Goal: Transaction & Acquisition: Obtain resource

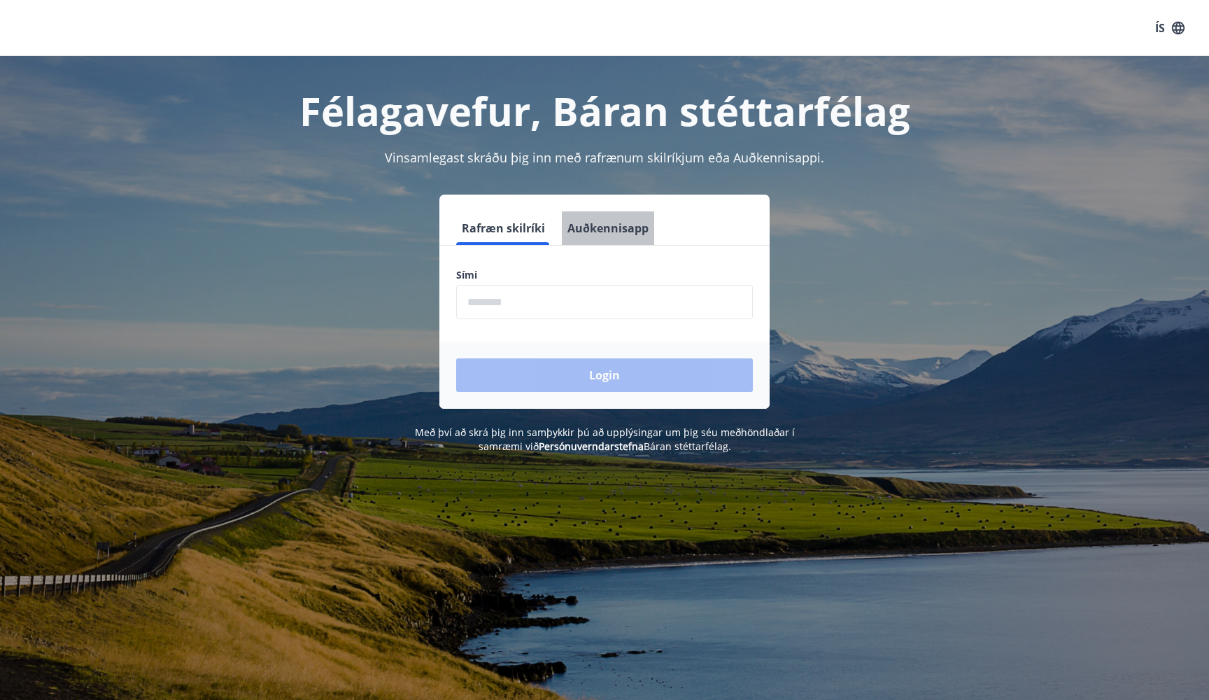
click at [610, 228] on button "Auðkennisapp" at bounding box center [608, 228] width 92 height 34
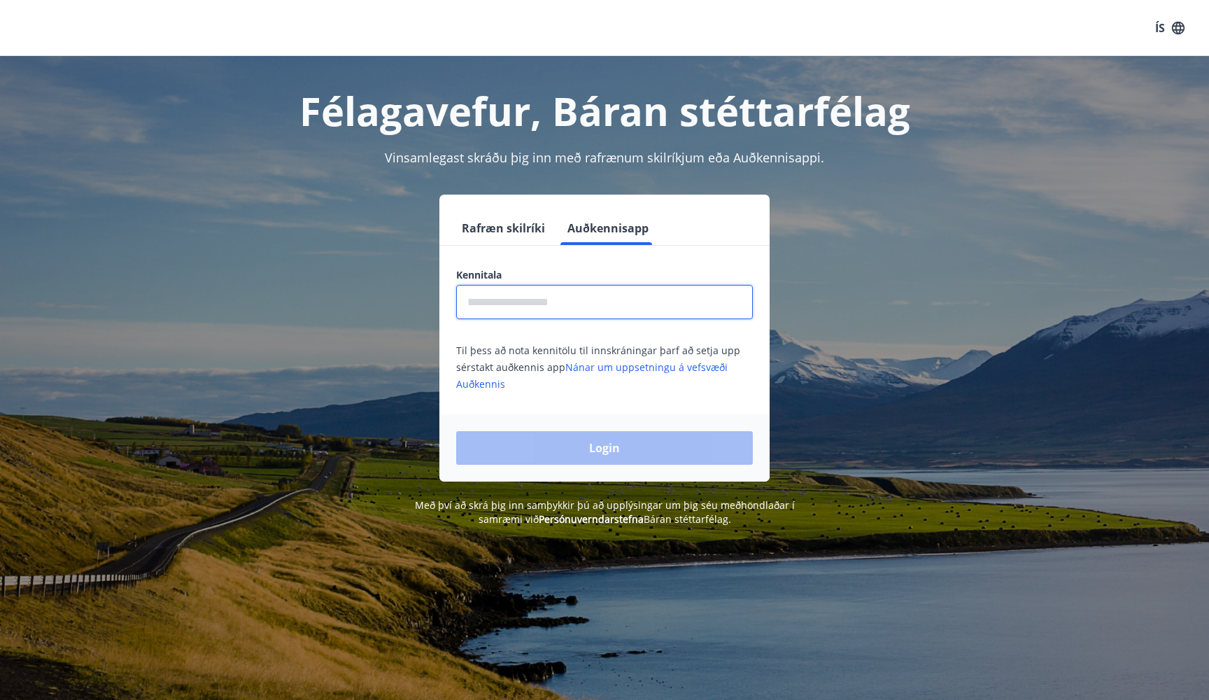
click at [535, 311] on input "text" at bounding box center [604, 302] width 297 height 34
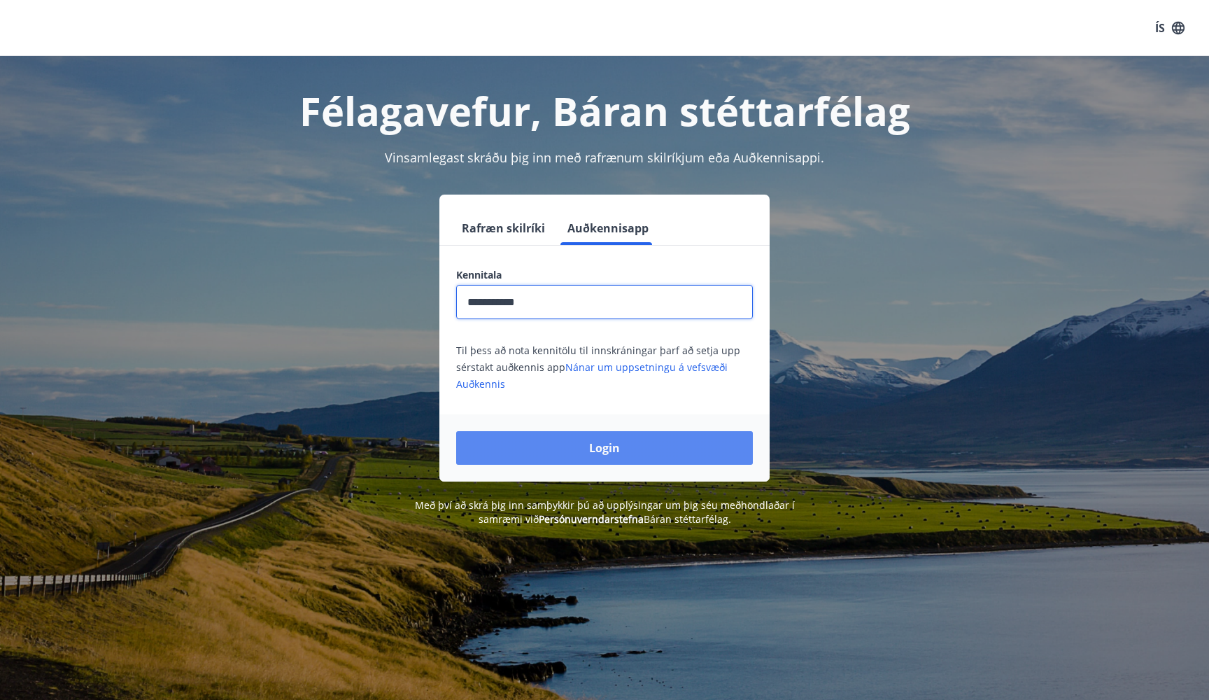
type input "**********"
click at [572, 446] on button "Login" at bounding box center [604, 448] width 297 height 34
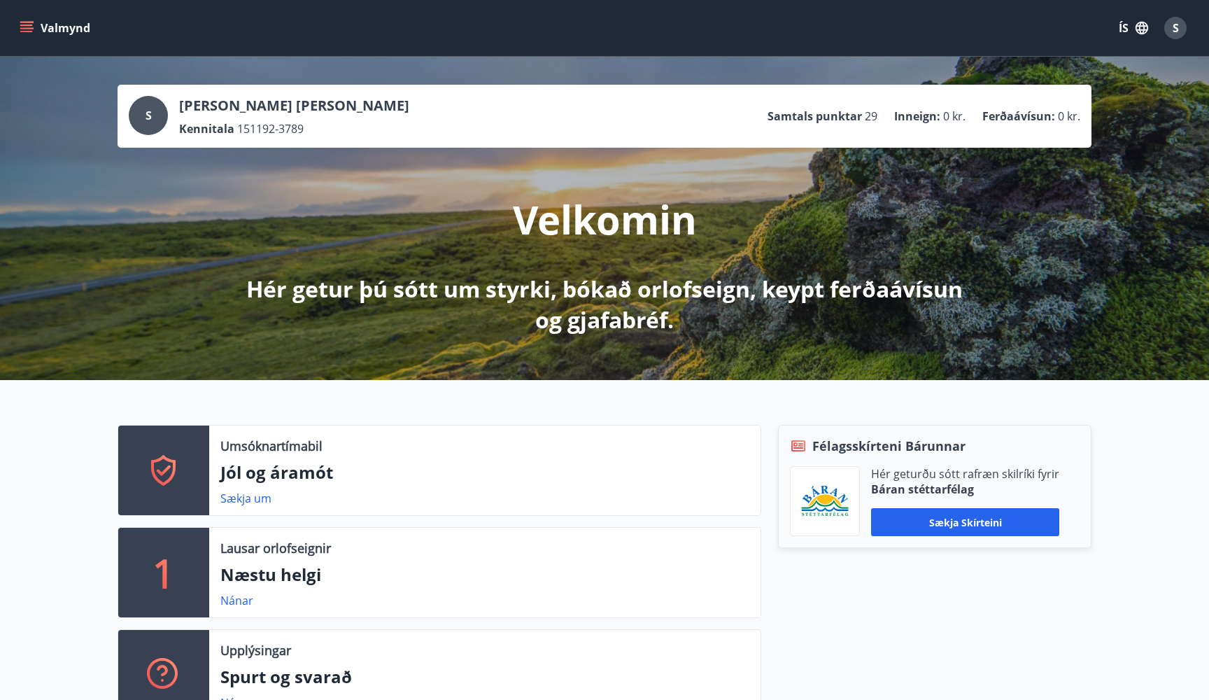
click at [1132, 29] on button "ÍS" at bounding box center [1133, 27] width 45 height 25
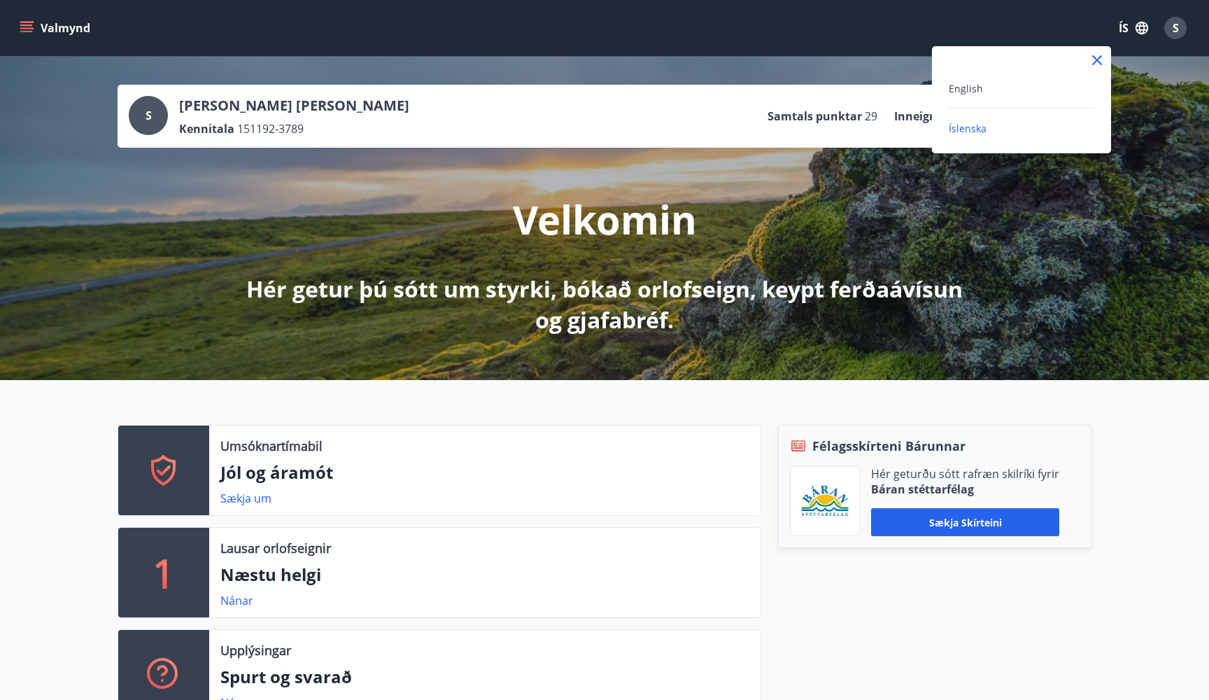
click at [983, 130] on span "Íslenska" at bounding box center [968, 128] width 38 height 13
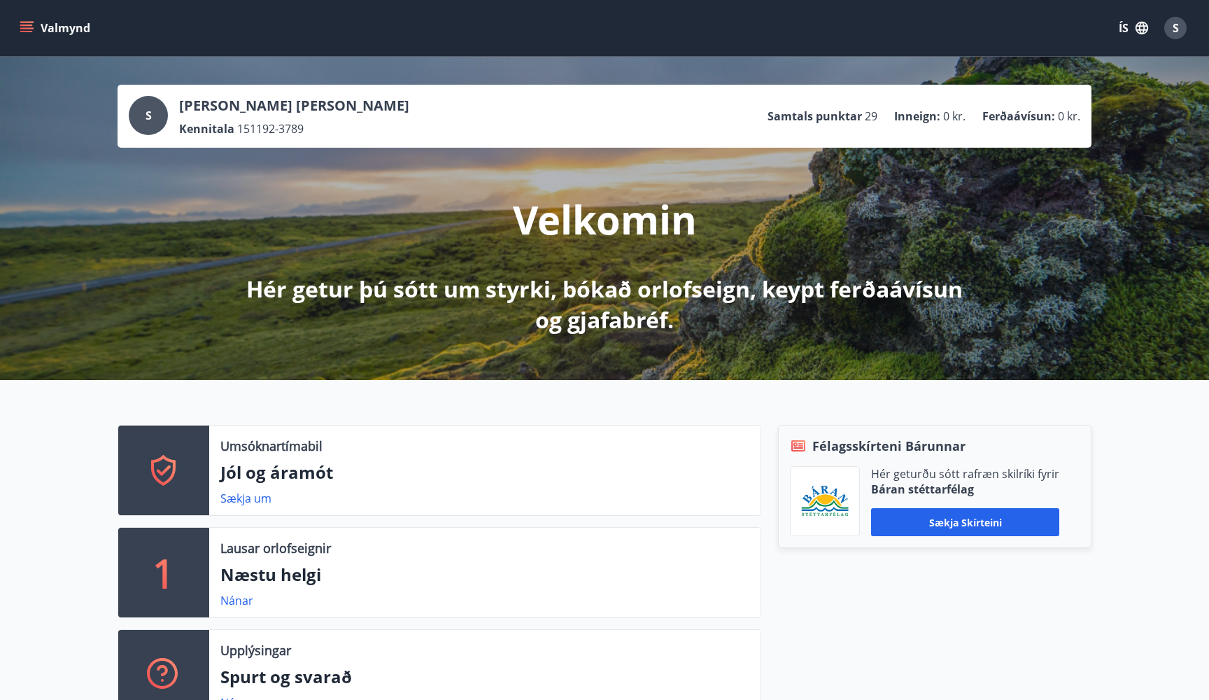
click at [1137, 31] on icon "button" at bounding box center [1142, 28] width 13 height 13
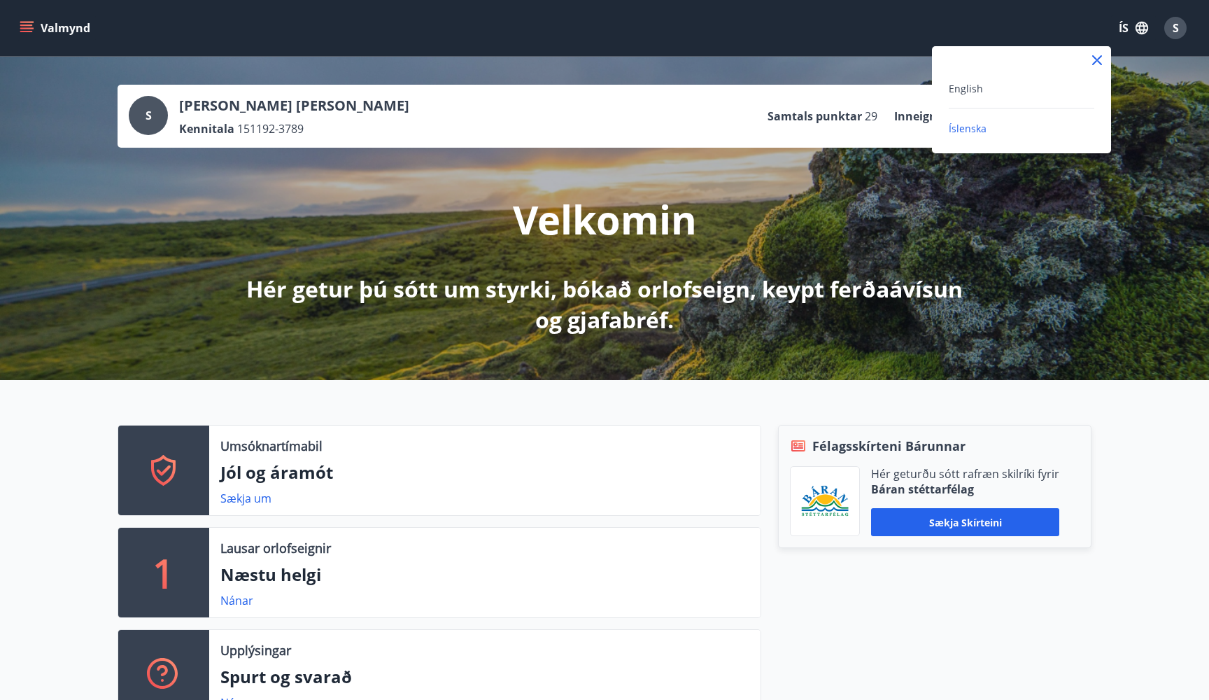
click at [999, 92] on div "English" at bounding box center [1022, 88] width 146 height 17
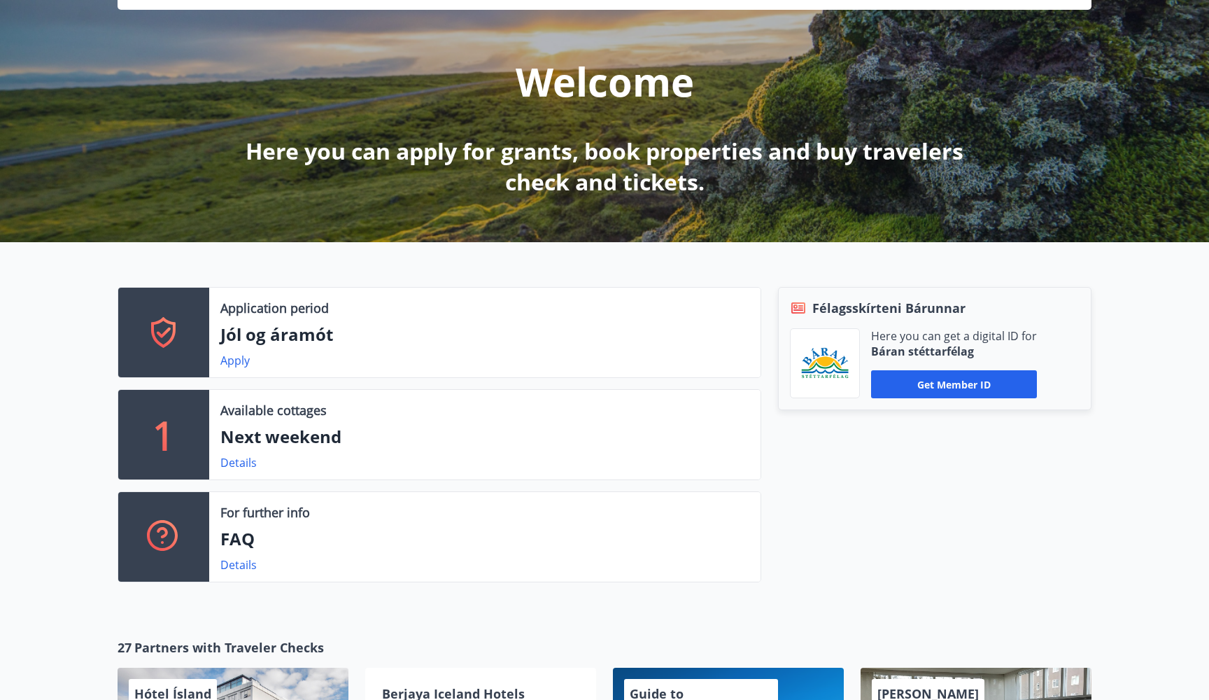
scroll to position [148, 0]
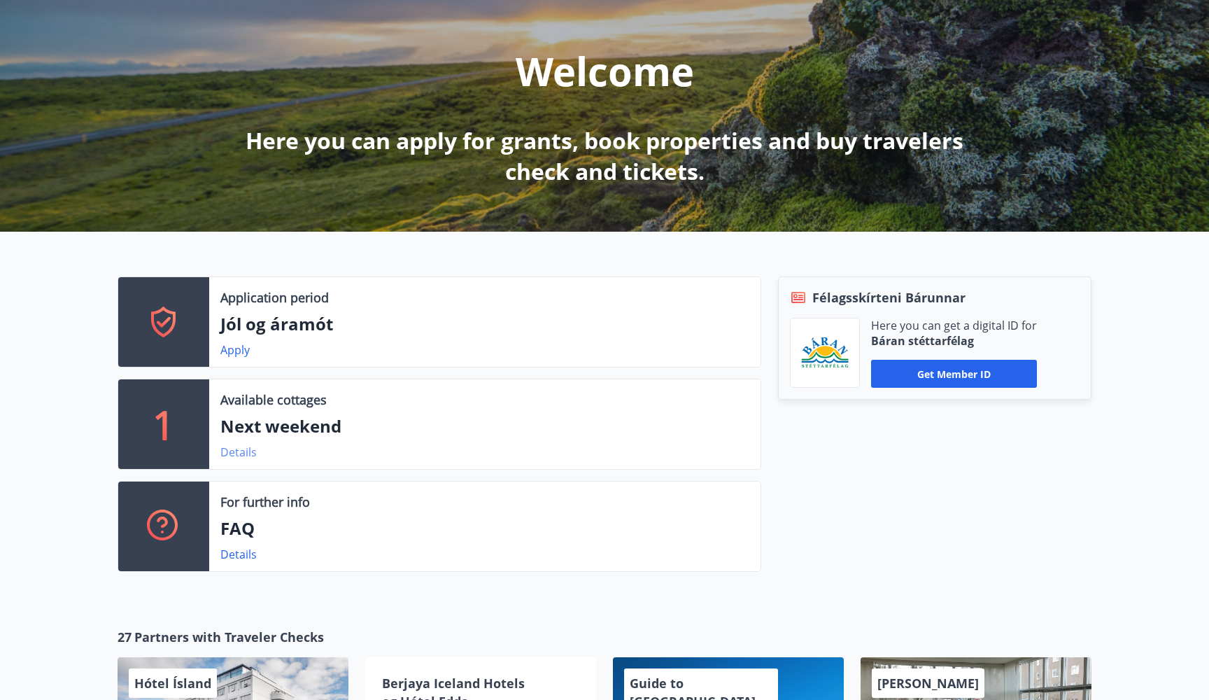
click at [236, 456] on link "Details" at bounding box center [238, 451] width 36 height 15
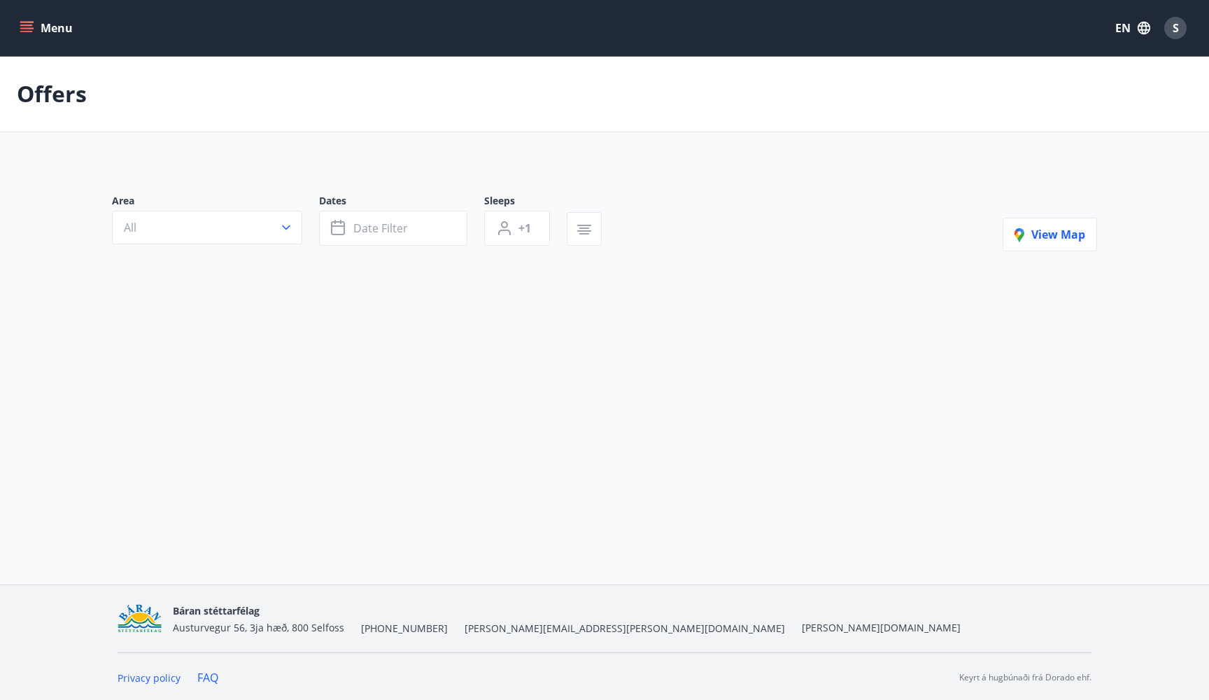
type input "*"
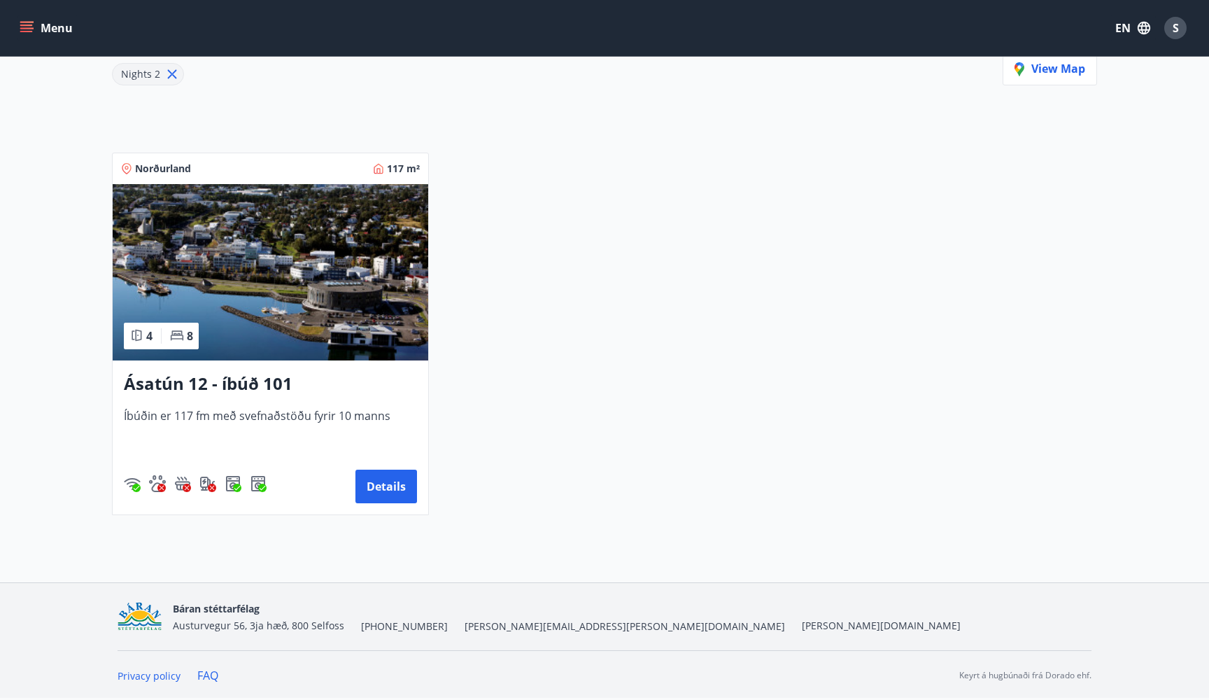
scroll to position [202, 0]
click at [395, 483] on button "Details" at bounding box center [387, 487] width 62 height 34
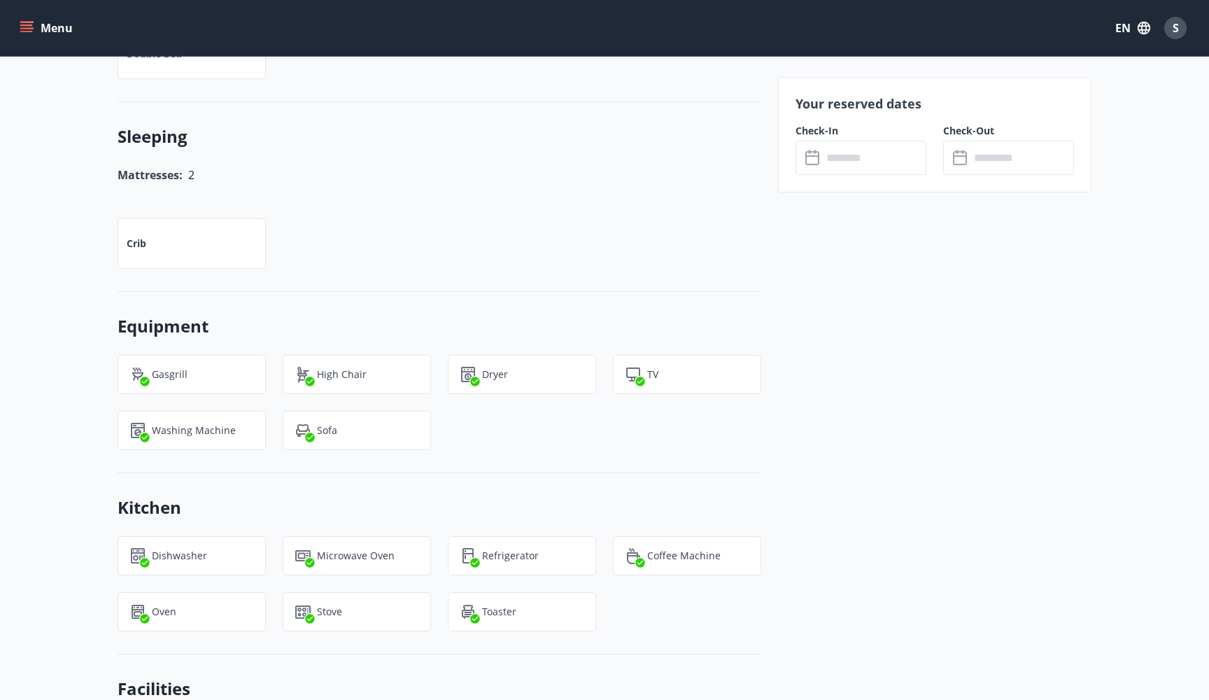
scroll to position [2360, 0]
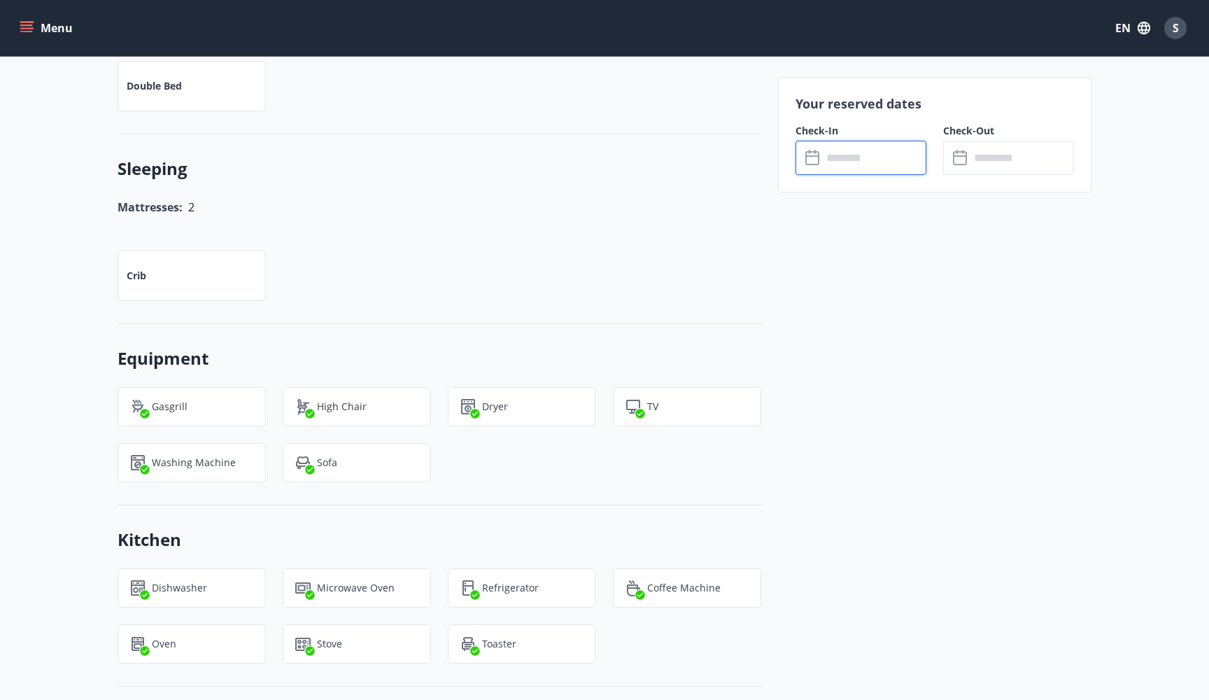
click at [868, 157] on input "text" at bounding box center [874, 158] width 104 height 34
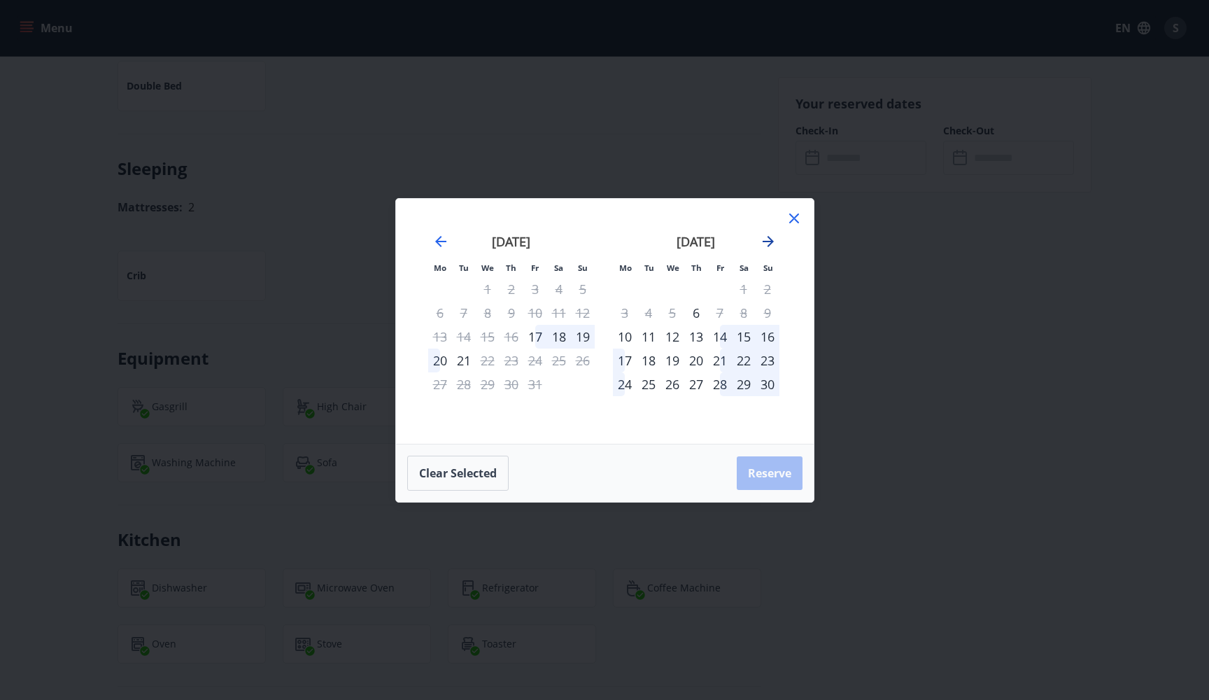
click at [771, 240] on icon "Move forward to switch to the next month." at bounding box center [768, 241] width 11 height 11
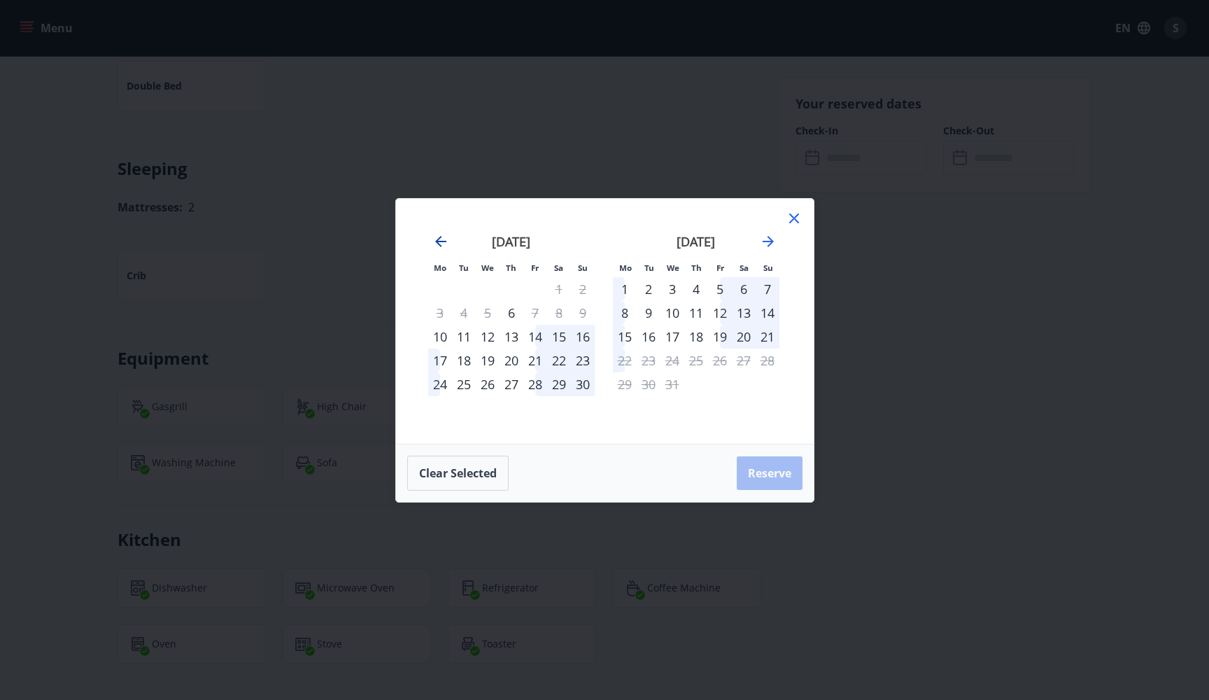
click at [442, 243] on icon "Move backward to switch to the previous month." at bounding box center [440, 241] width 17 height 17
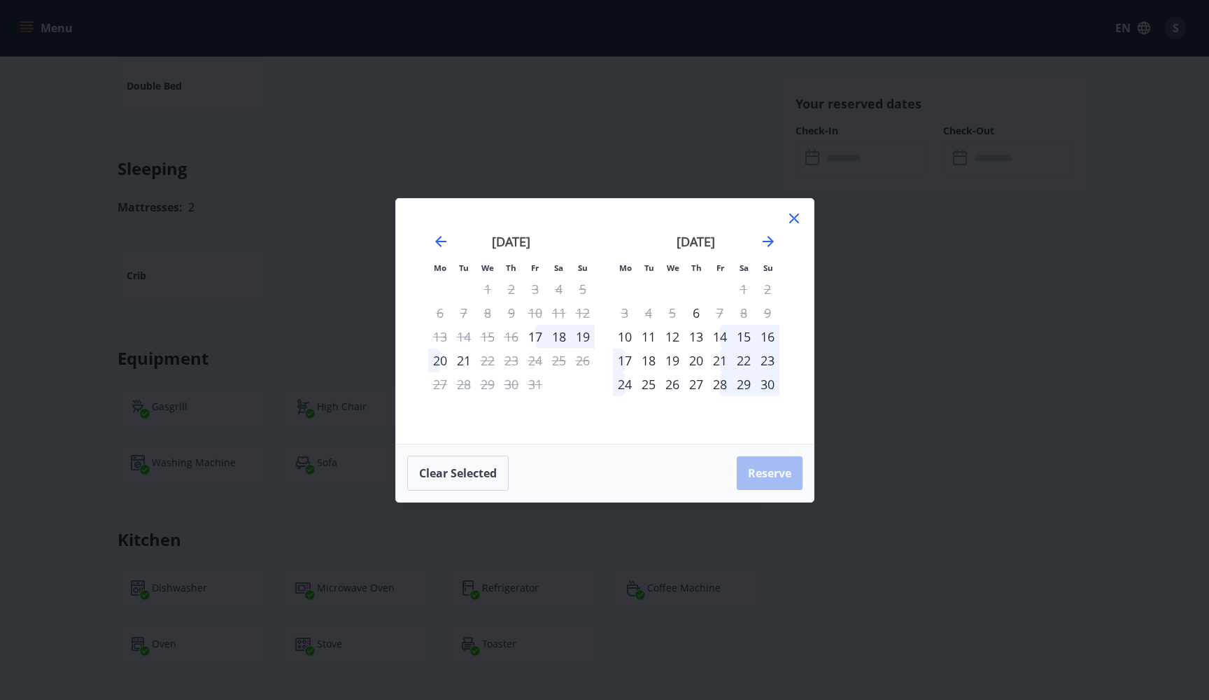
click at [695, 384] on div "27" at bounding box center [696, 384] width 24 height 24
click at [768, 386] on div "30" at bounding box center [768, 384] width 24 height 24
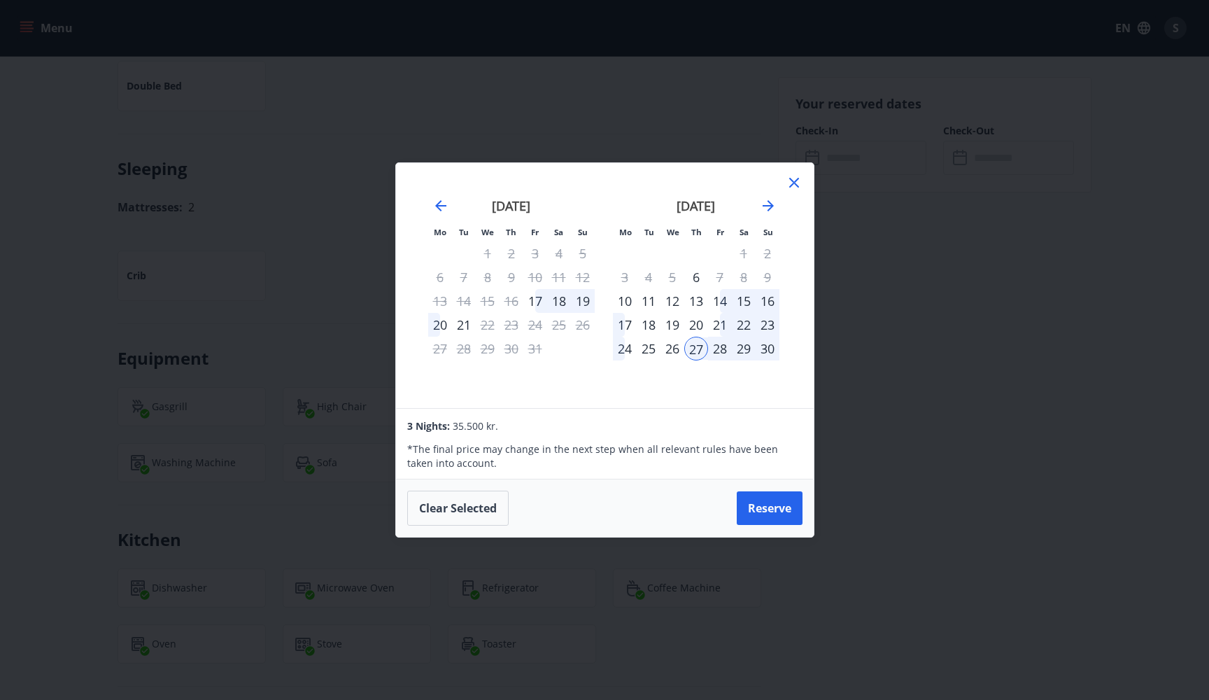
click at [765, 351] on div "30" at bounding box center [768, 349] width 24 height 24
click at [795, 181] on icon at bounding box center [794, 183] width 10 height 10
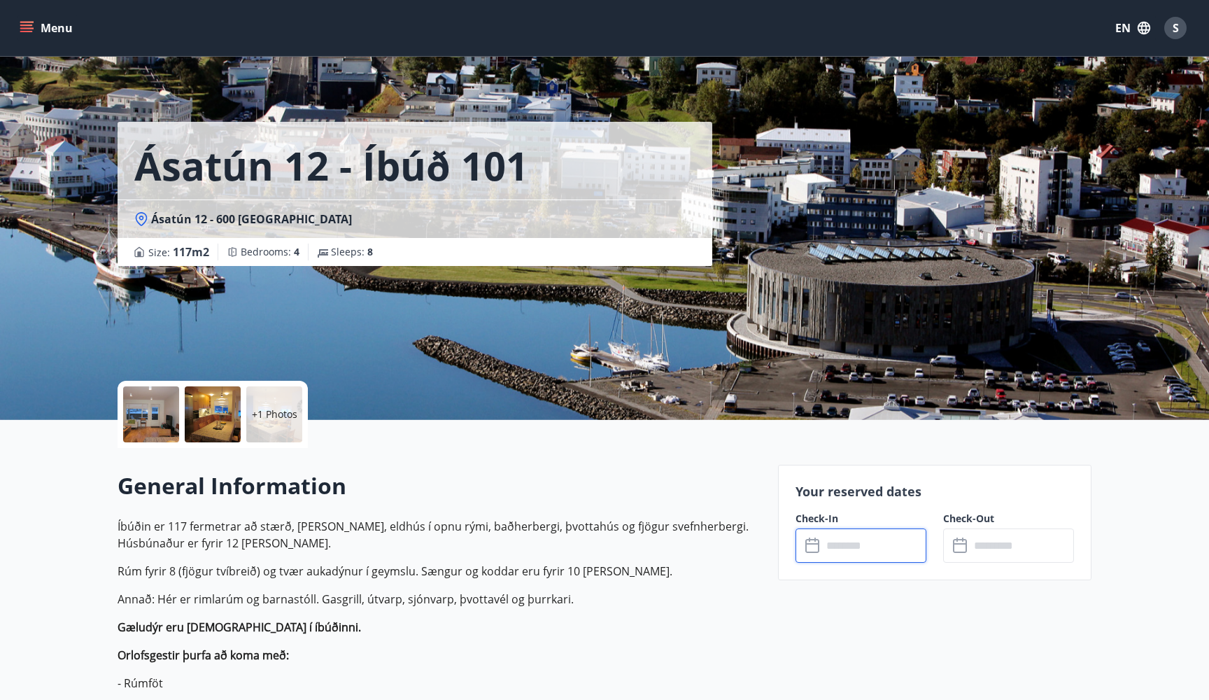
scroll to position [0, 0]
click at [1124, 30] on button "EN" at bounding box center [1133, 27] width 46 height 25
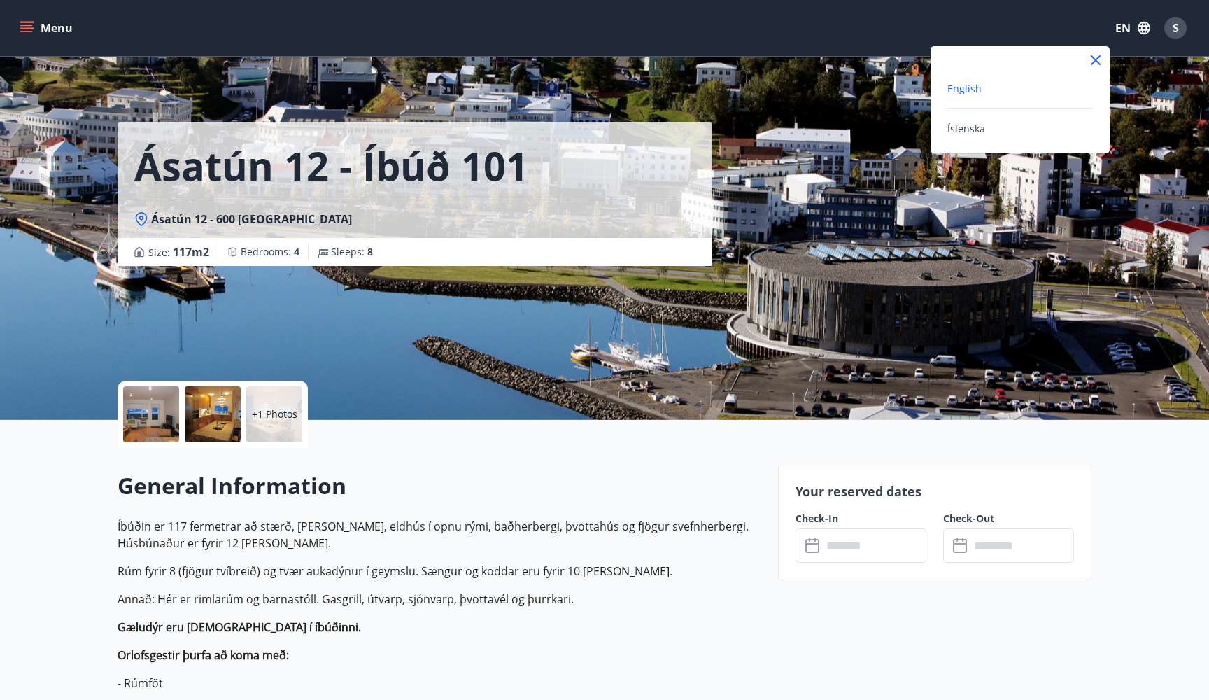
click at [991, 97] on div "English" at bounding box center [1021, 94] width 146 height 29
click at [968, 94] on span "English" at bounding box center [965, 88] width 34 height 13
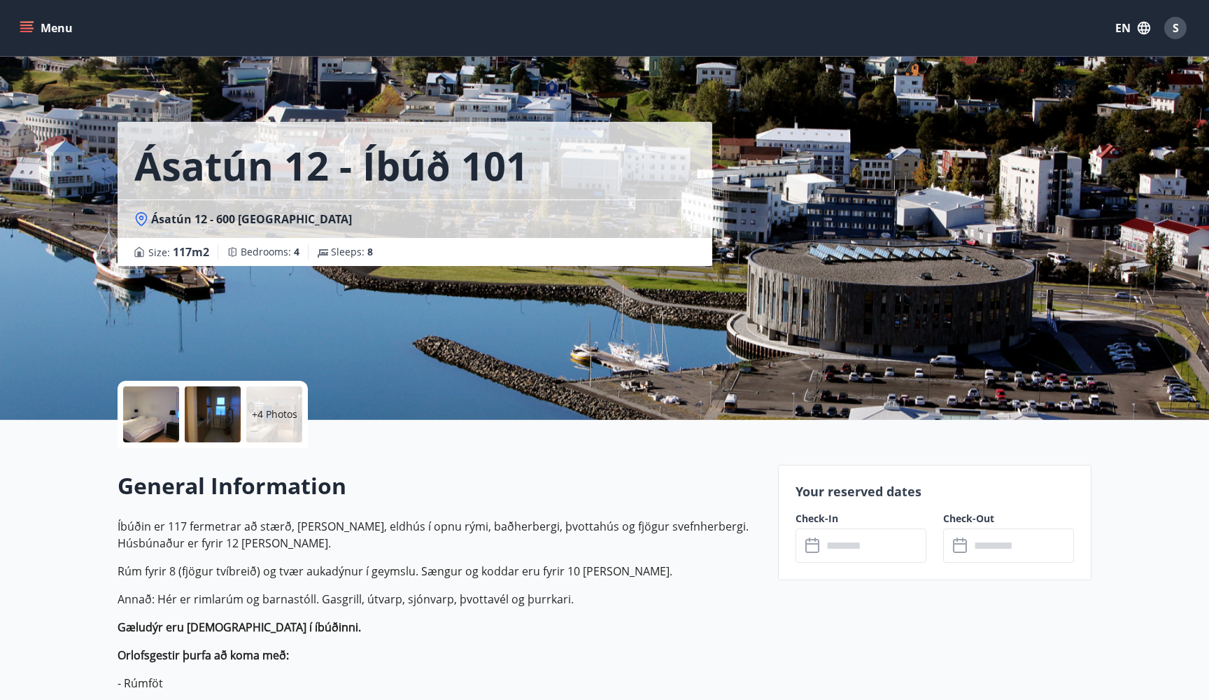
click at [63, 29] on button "Menu" at bounding box center [48, 27] width 62 height 25
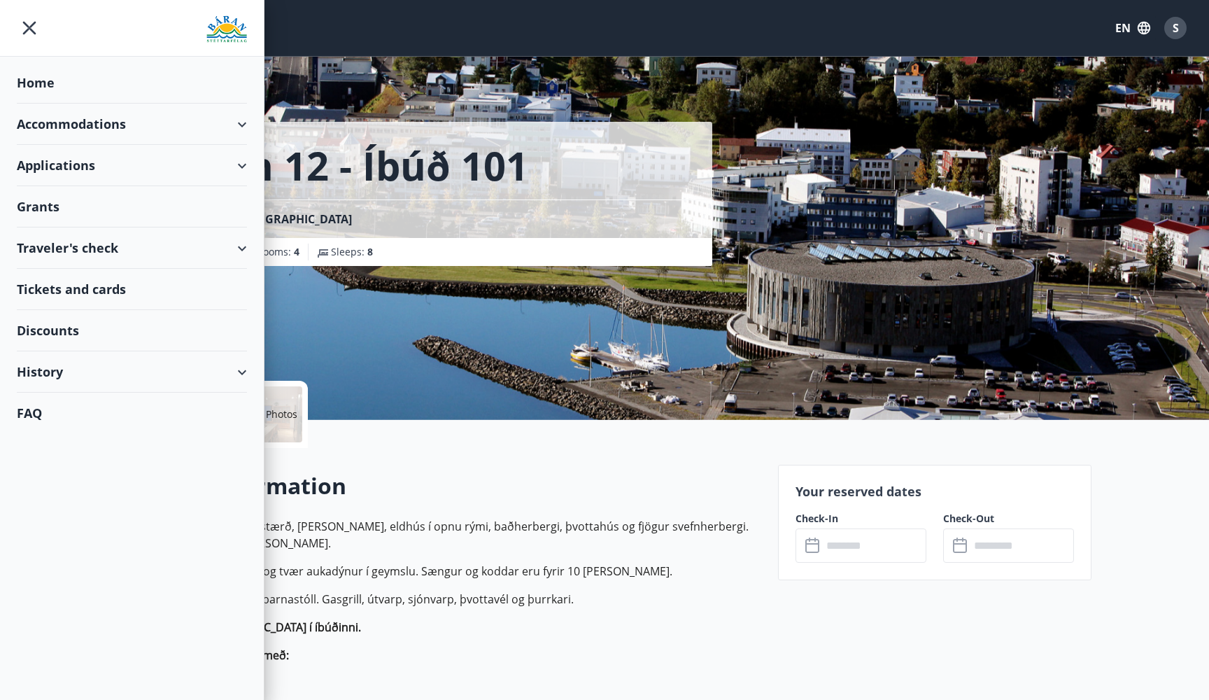
click at [160, 127] on div "Accommodations" at bounding box center [132, 124] width 230 height 41
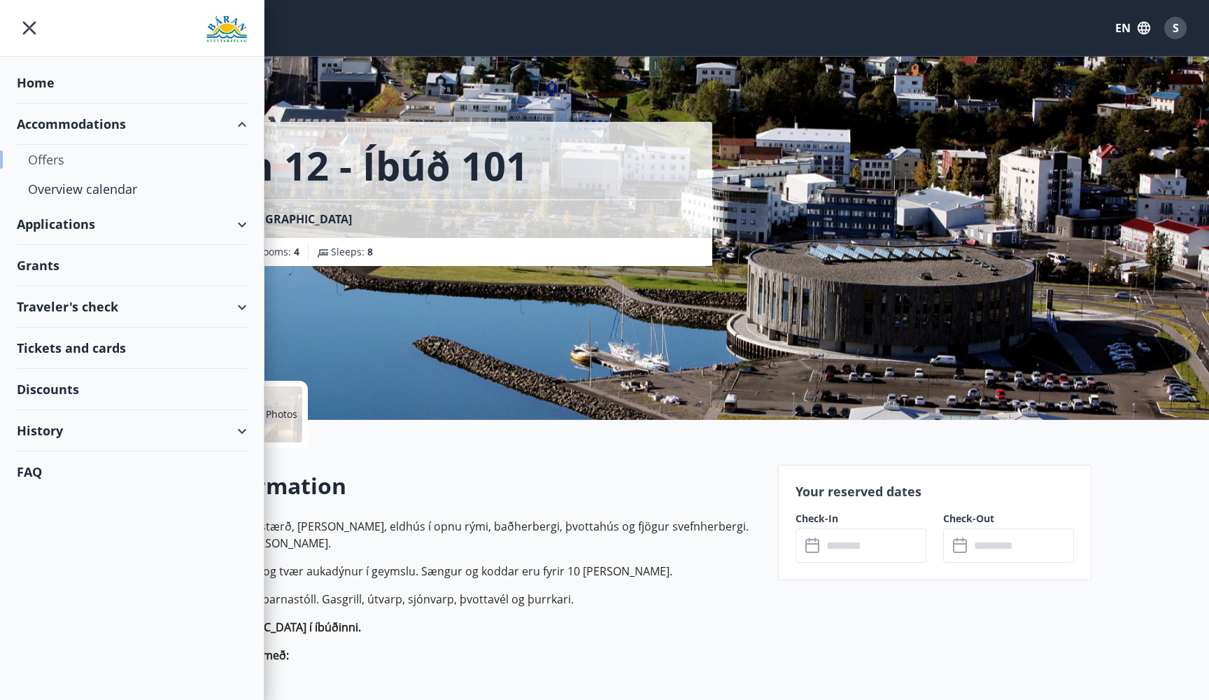
click at [59, 161] on div "Offers" at bounding box center [132, 159] width 208 height 29
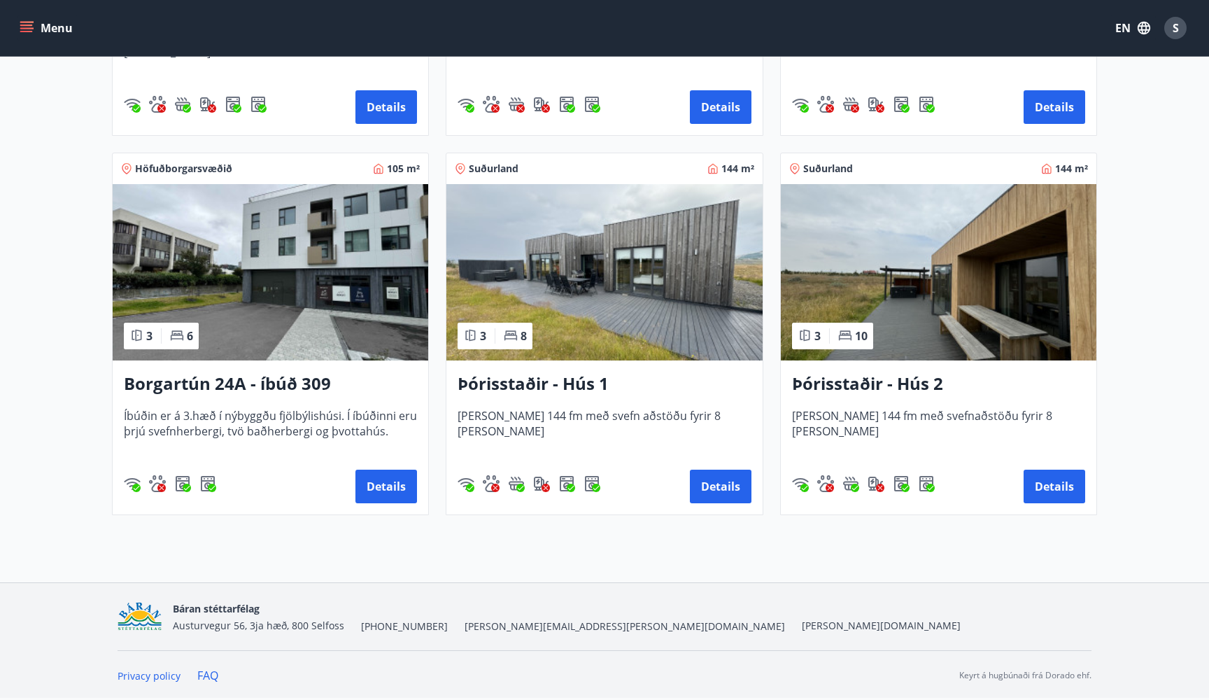
scroll to position [927, 0]
click at [719, 486] on button "Details" at bounding box center [721, 487] width 62 height 34
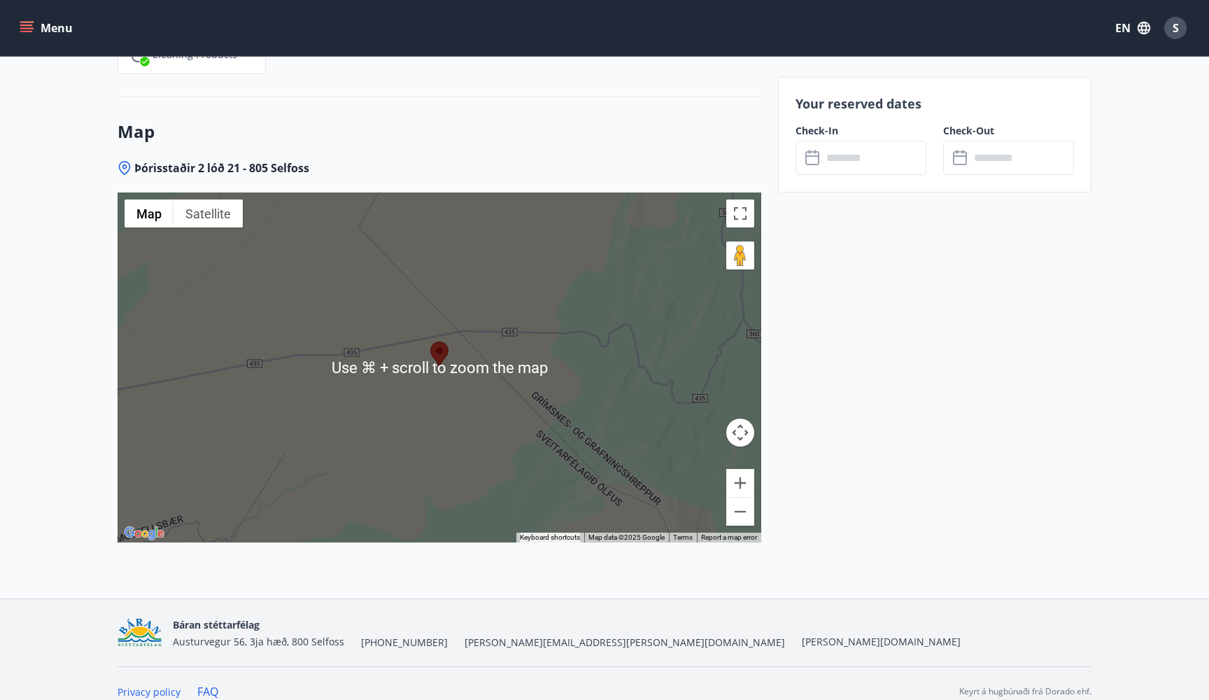
scroll to position [3114, 0]
click at [747, 498] on button "Zoom out" at bounding box center [740, 512] width 28 height 28
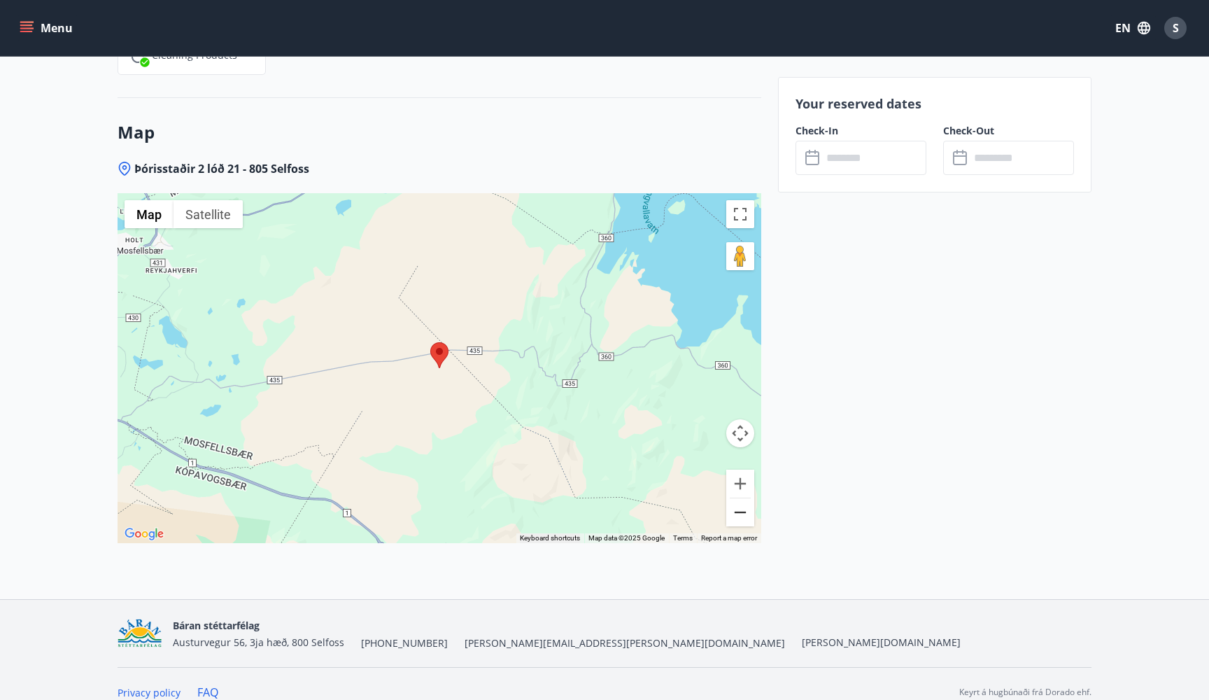
click at [747, 498] on button "Zoom out" at bounding box center [740, 512] width 28 height 28
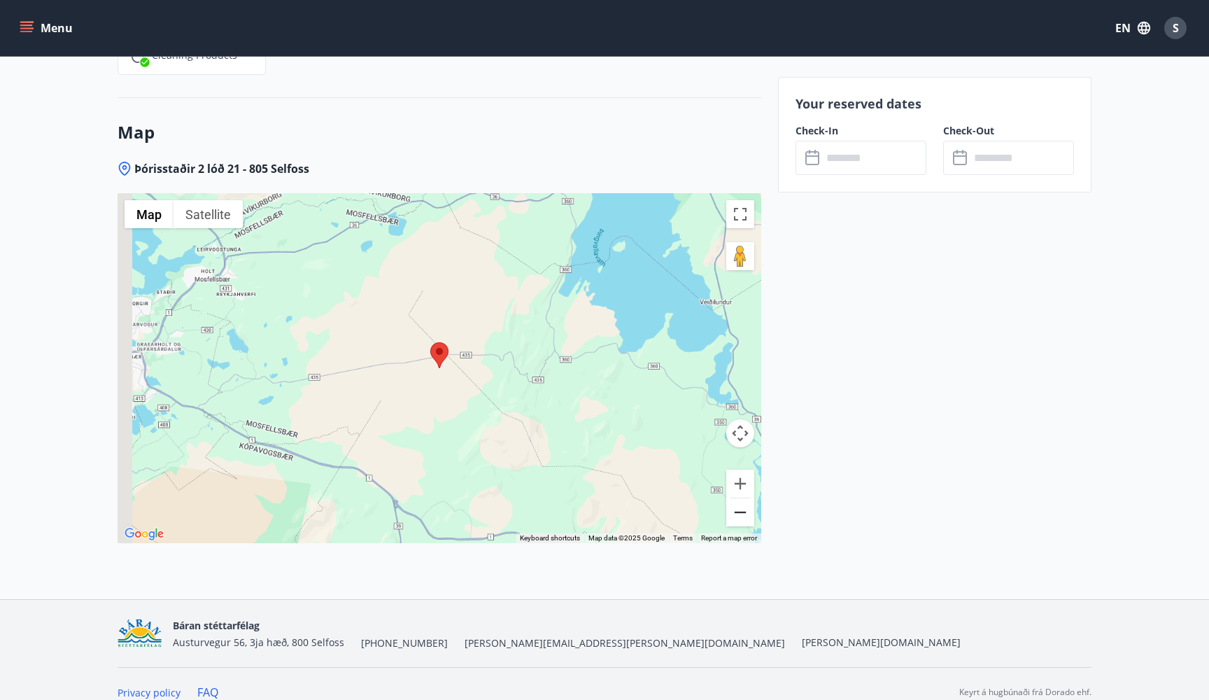
click at [747, 498] on button "Zoom out" at bounding box center [740, 512] width 28 height 28
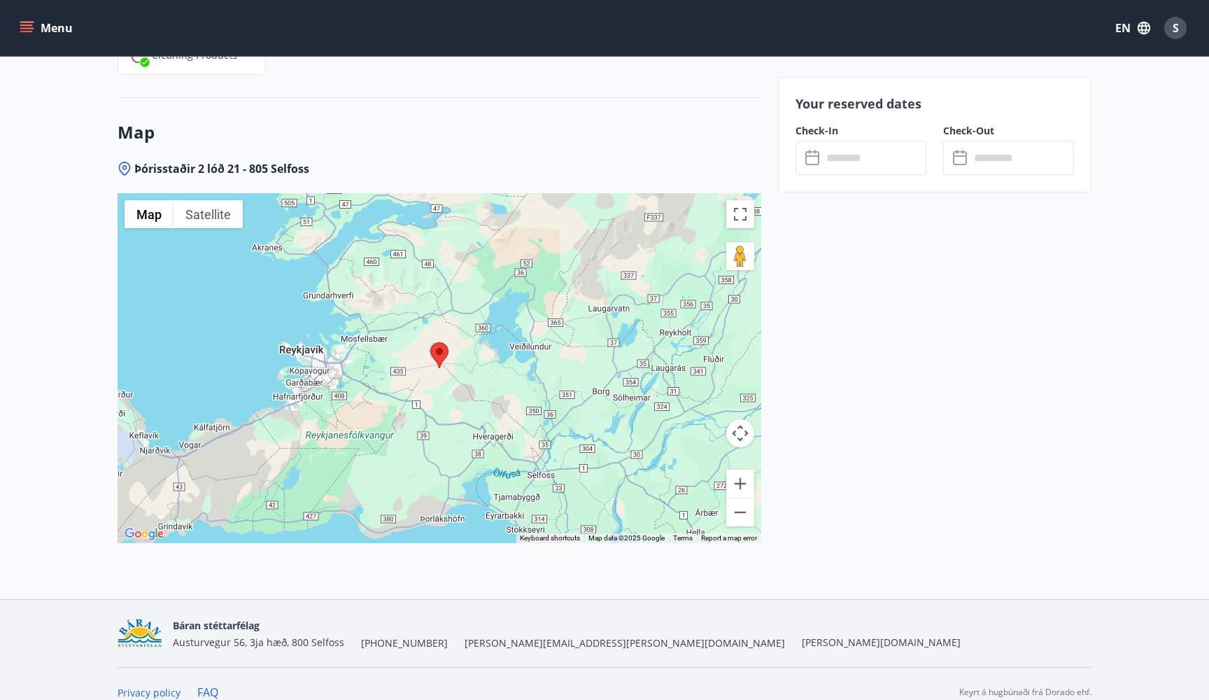
click at [871, 153] on input "text" at bounding box center [874, 158] width 104 height 34
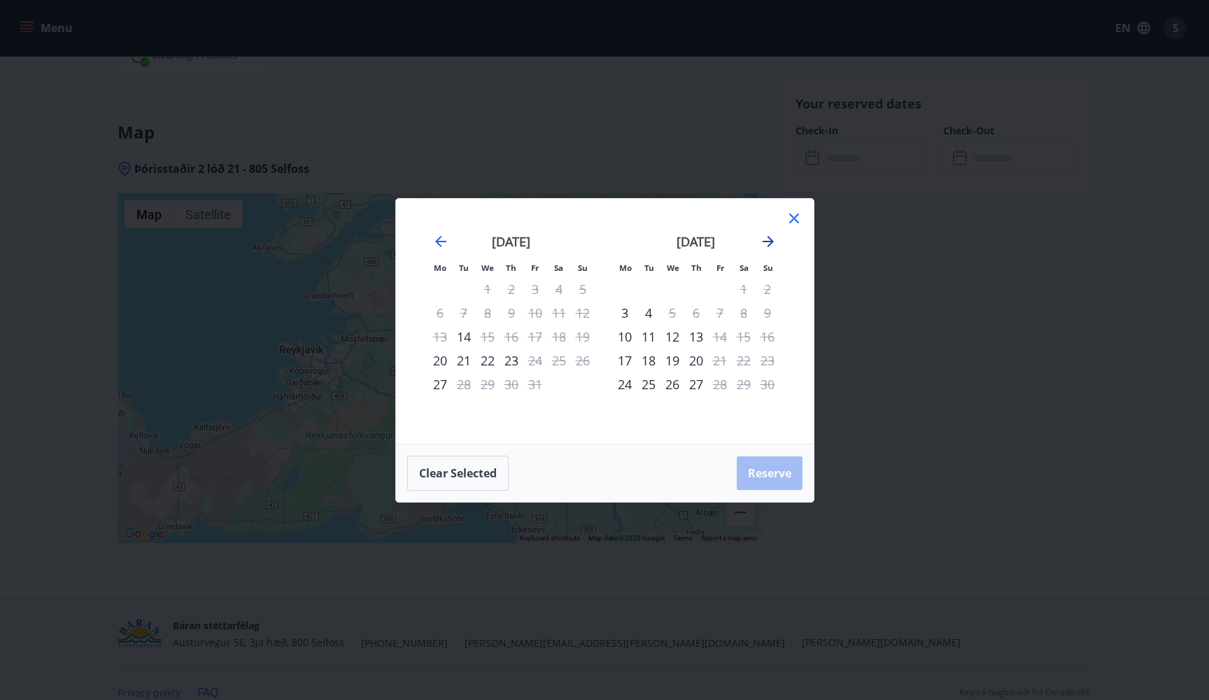
click at [773, 244] on icon "Move forward to switch to the next month." at bounding box center [768, 241] width 17 height 17
click at [647, 339] on div "16" at bounding box center [649, 337] width 24 height 24
click at [698, 339] on div "18" at bounding box center [696, 337] width 24 height 24
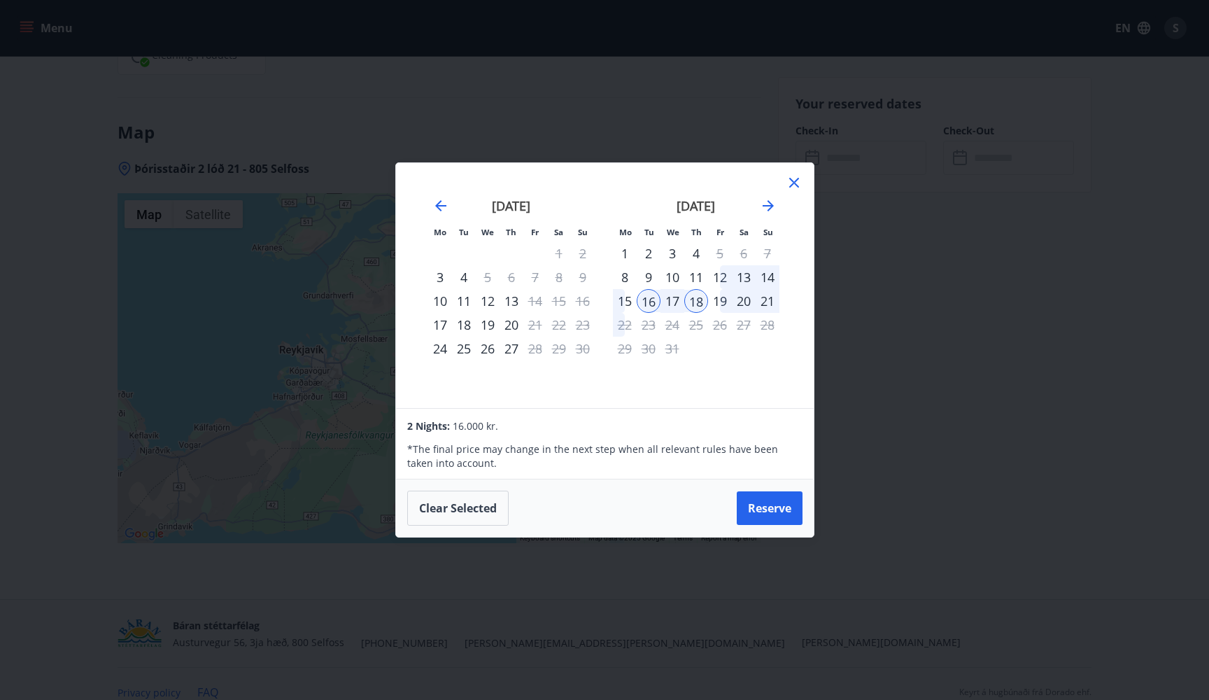
click at [796, 178] on icon at bounding box center [794, 182] width 17 height 17
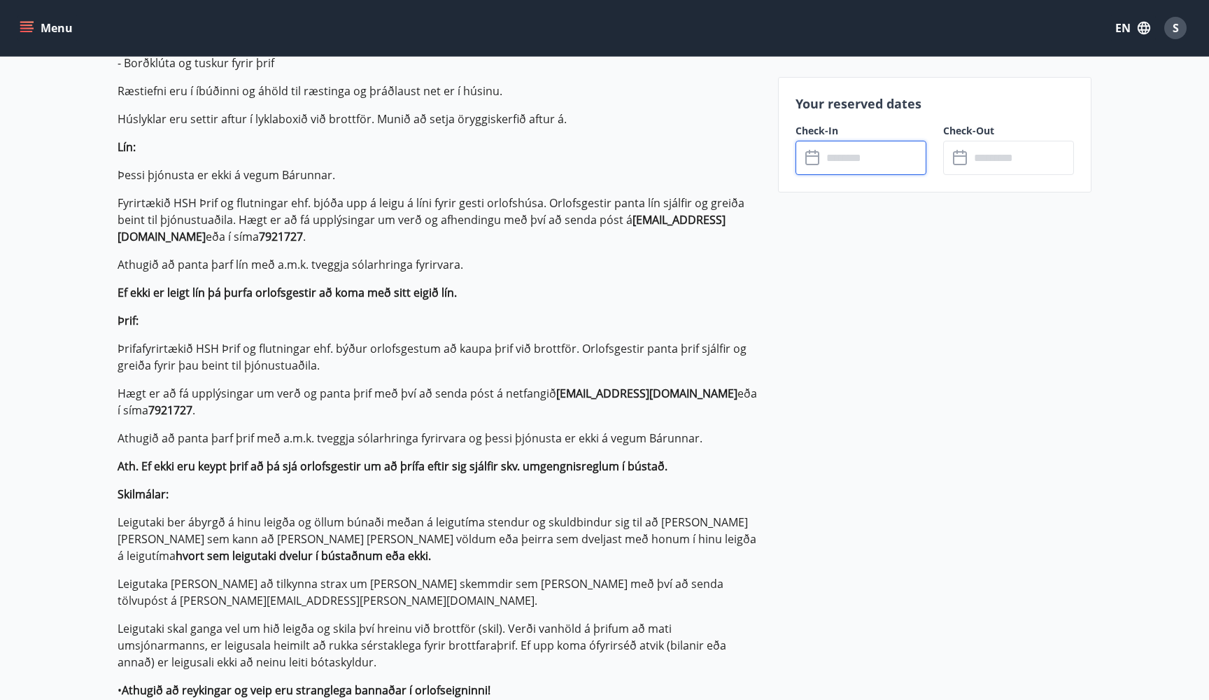
scroll to position [860, 0]
click at [870, 157] on input "text" at bounding box center [874, 158] width 104 height 34
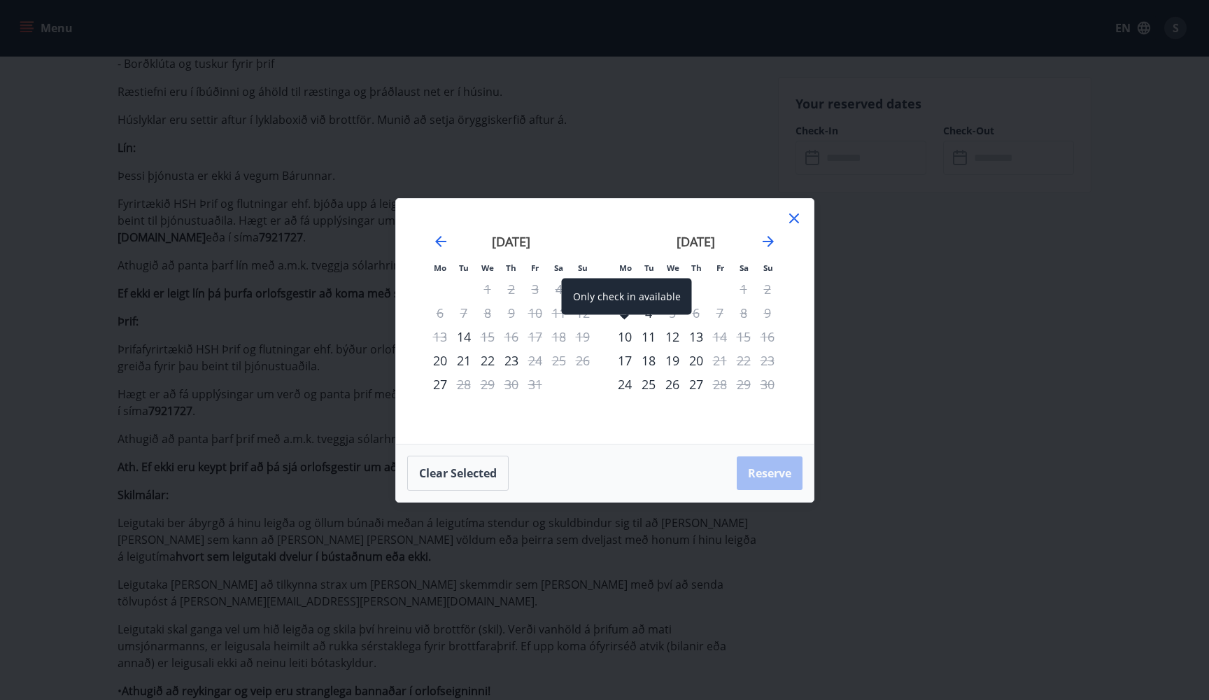
click at [625, 337] on div "10" at bounding box center [625, 337] width 24 height 24
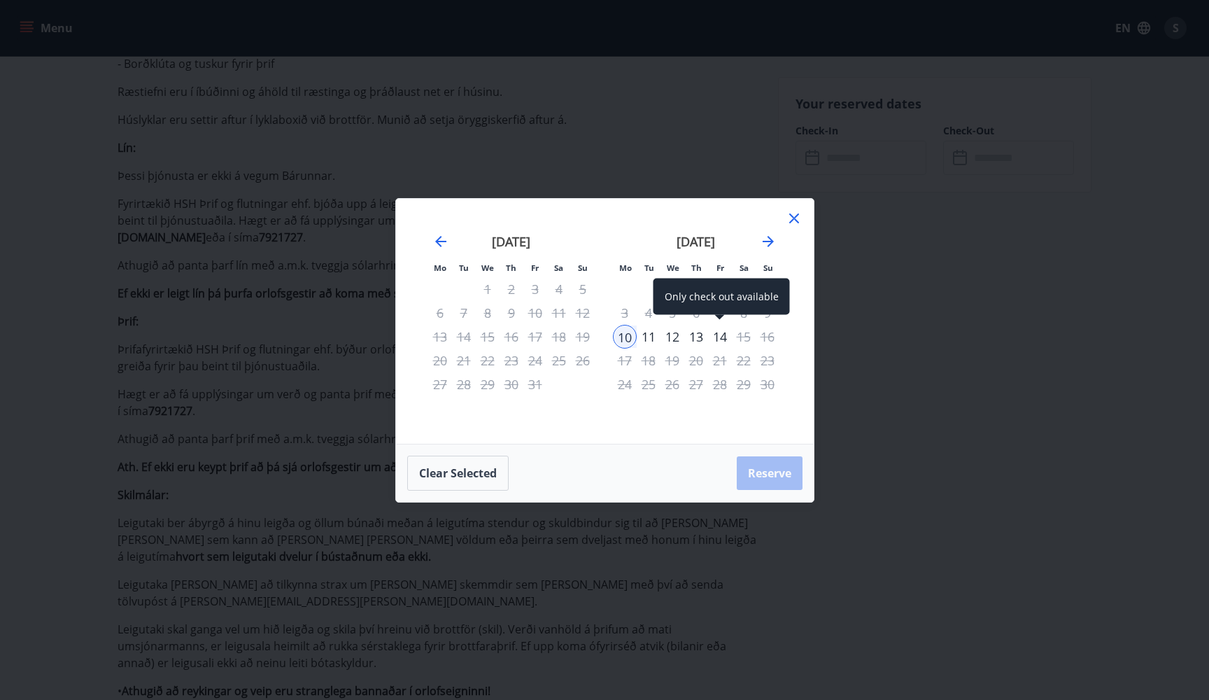
click at [729, 335] on div "14" at bounding box center [720, 337] width 24 height 24
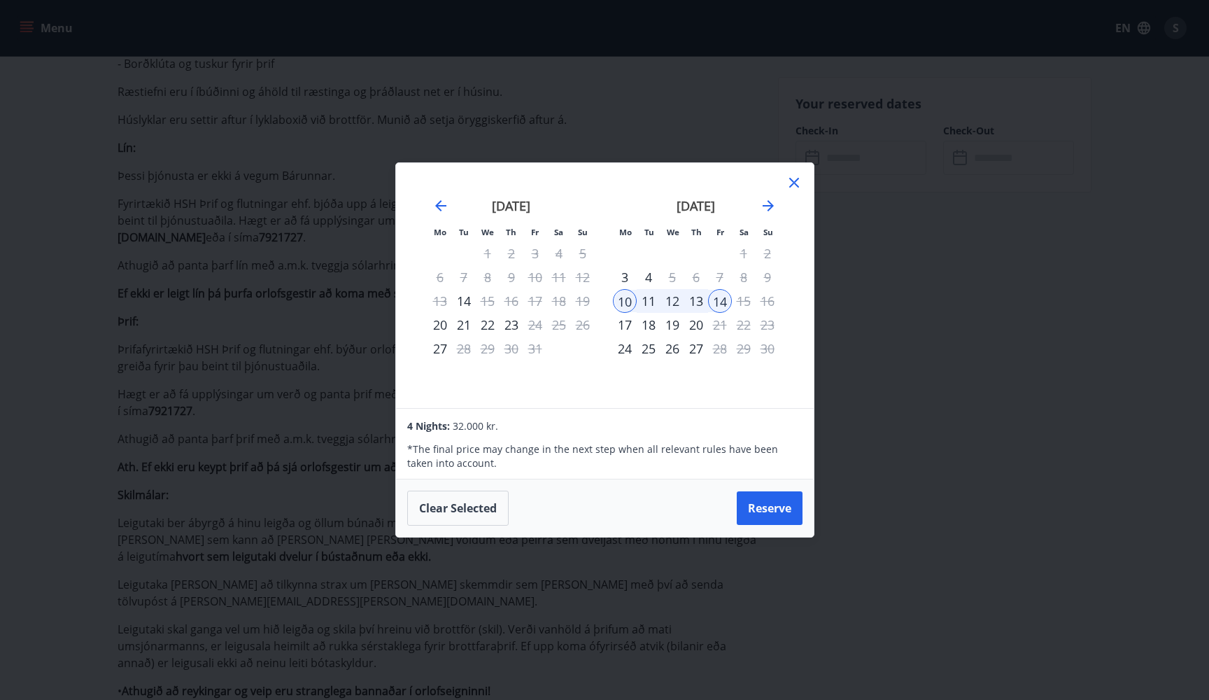
click at [797, 181] on icon at bounding box center [794, 182] width 17 height 17
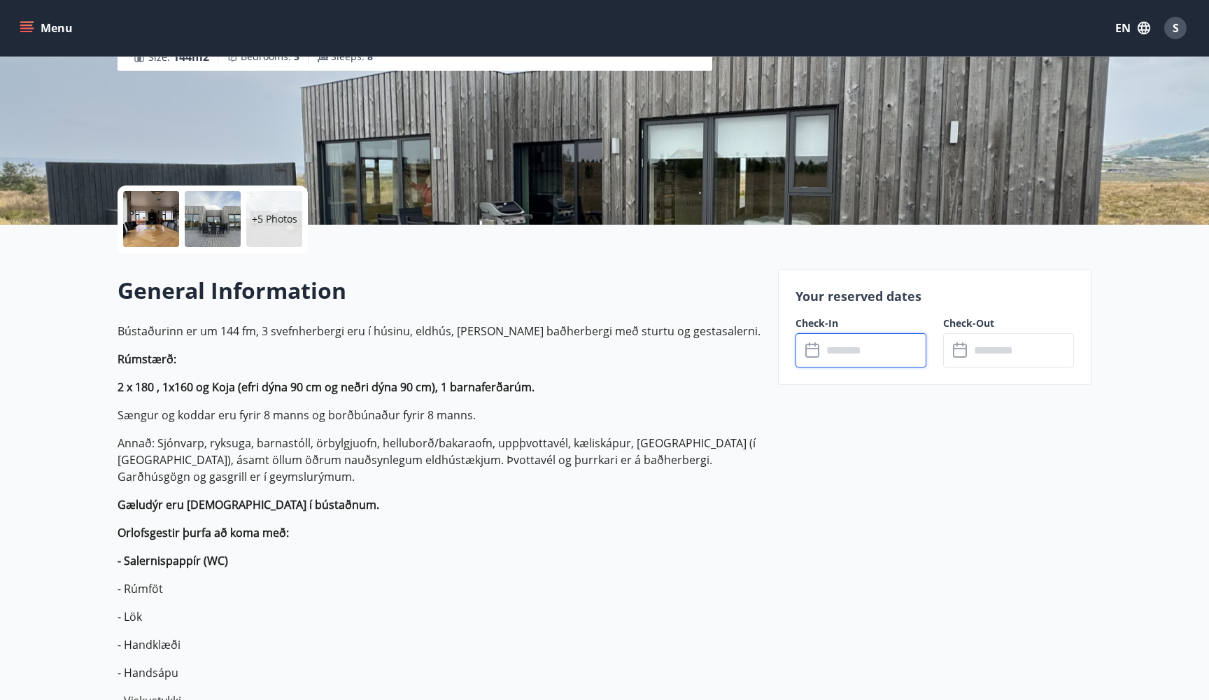
scroll to position [173, 0]
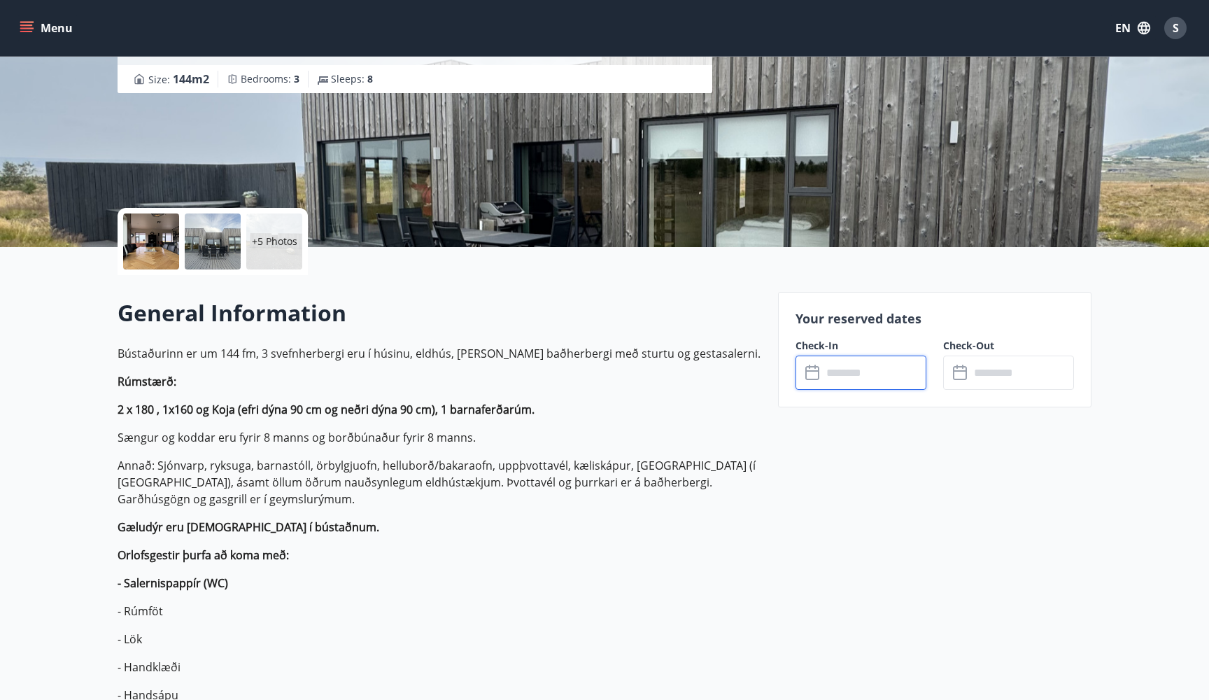
click at [269, 238] on p "+5 Photos" at bounding box center [274, 241] width 45 height 14
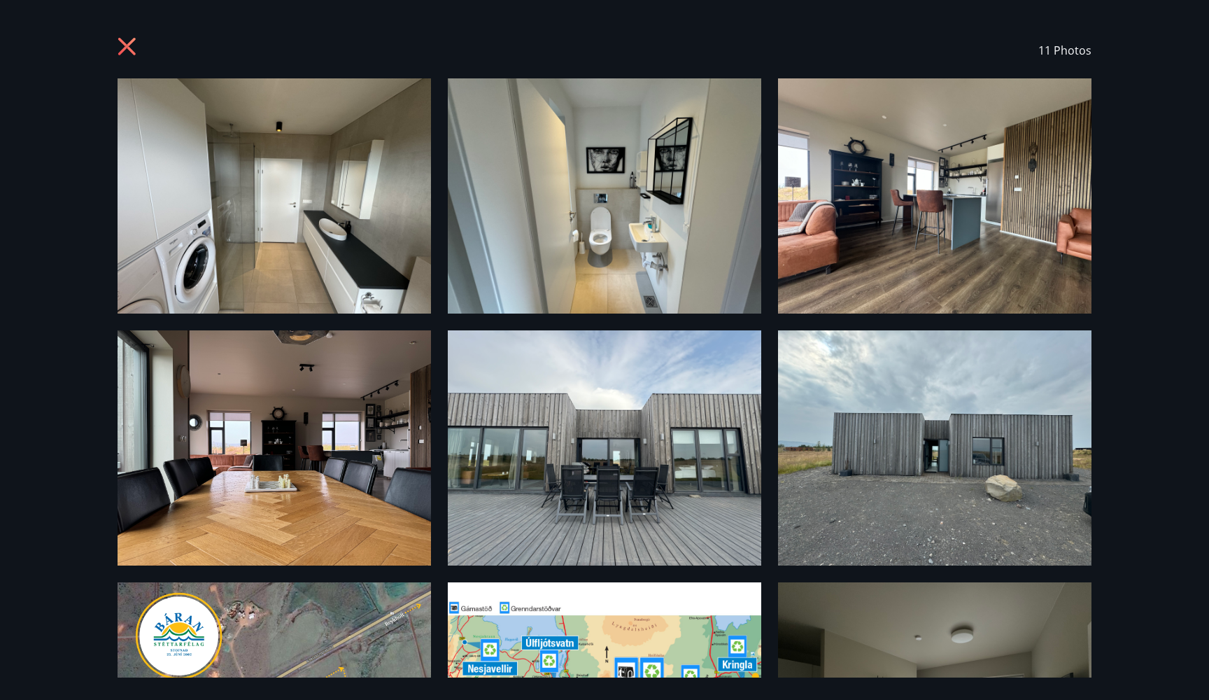
scroll to position [0, 0]
click at [126, 49] on icon at bounding box center [126, 46] width 17 height 17
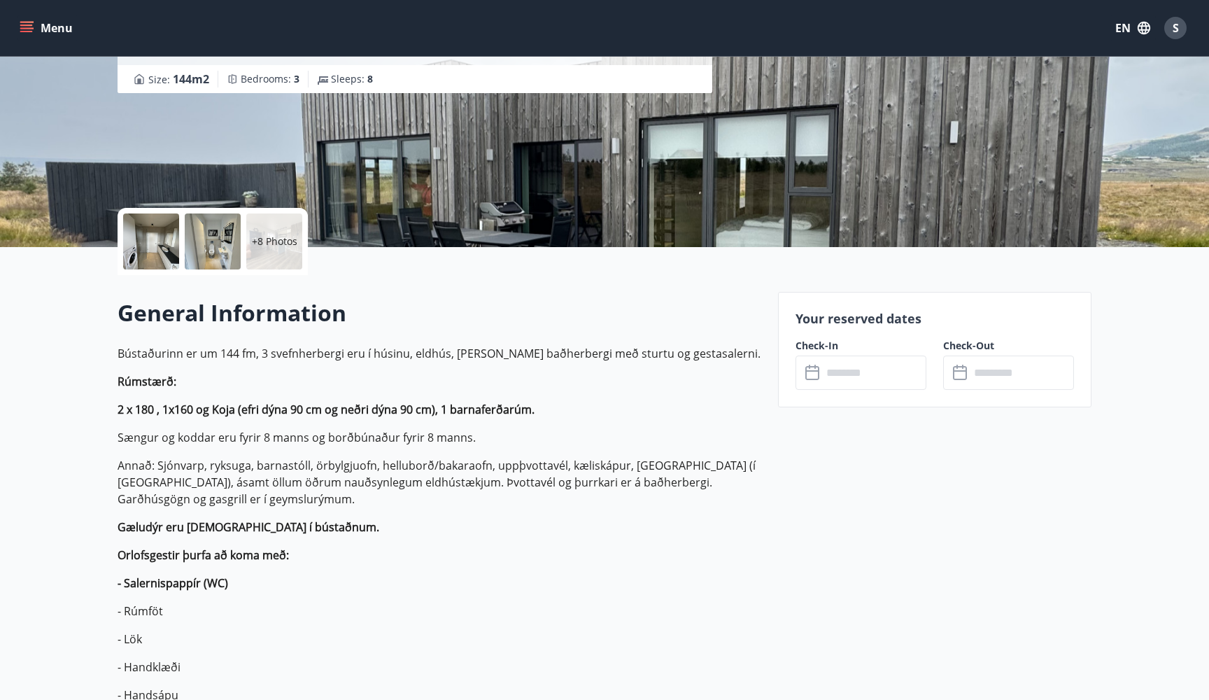
click at [57, 24] on button "Menu" at bounding box center [48, 27] width 62 height 25
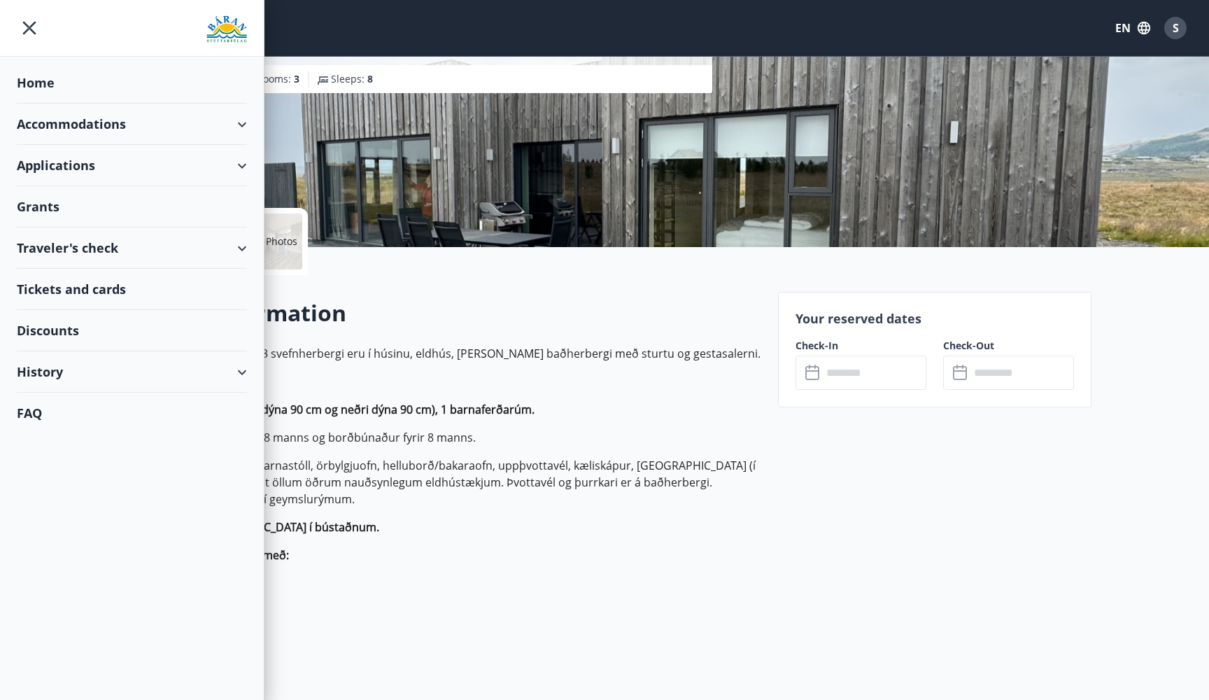
click at [108, 122] on div "Accommodations" at bounding box center [132, 124] width 230 height 41
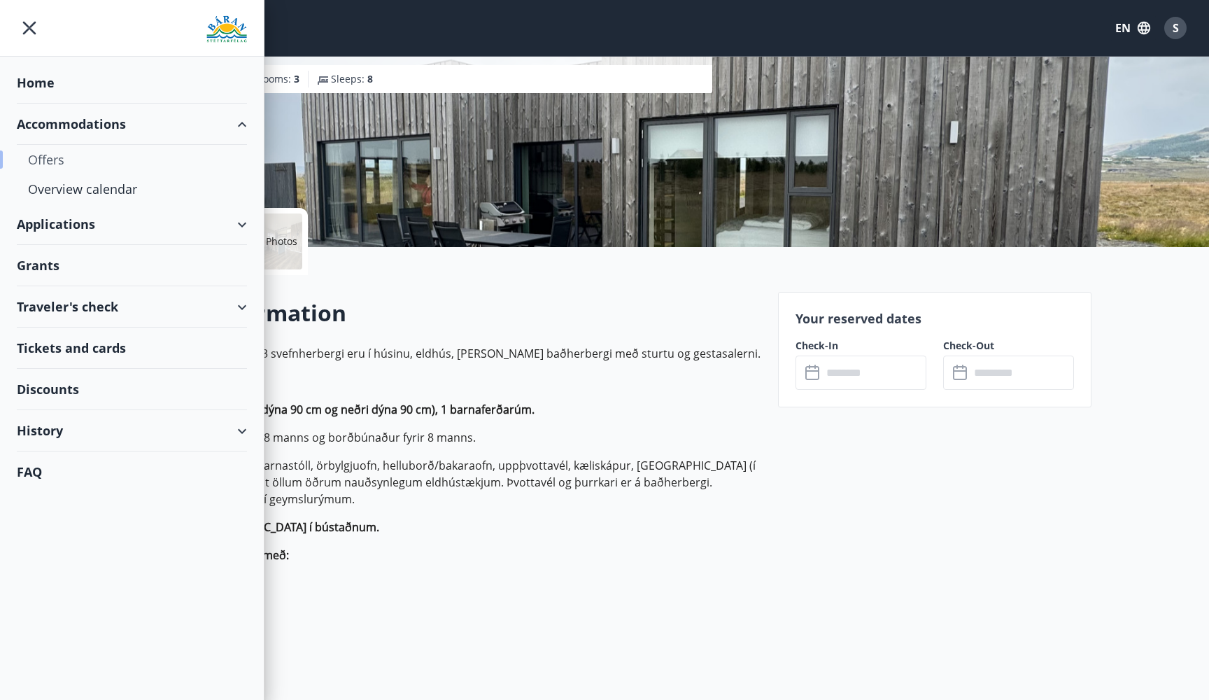
click at [61, 155] on div "Offers" at bounding box center [132, 159] width 208 height 29
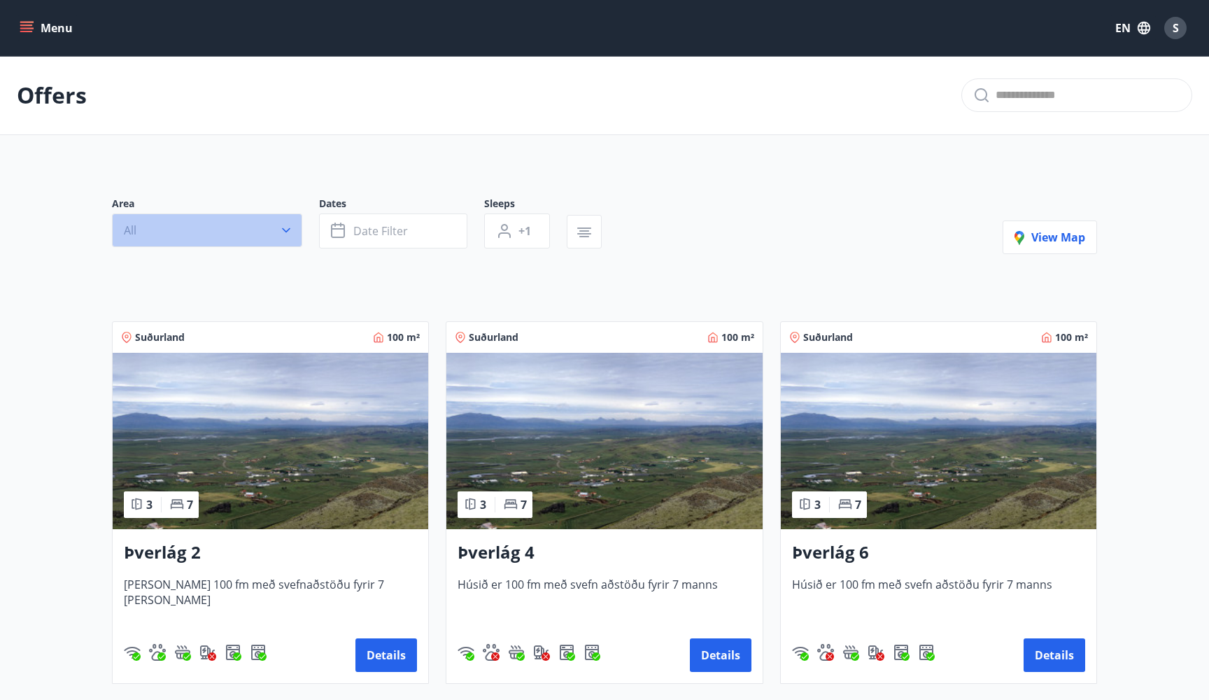
click at [290, 230] on icon "button" at bounding box center [286, 230] width 14 height 14
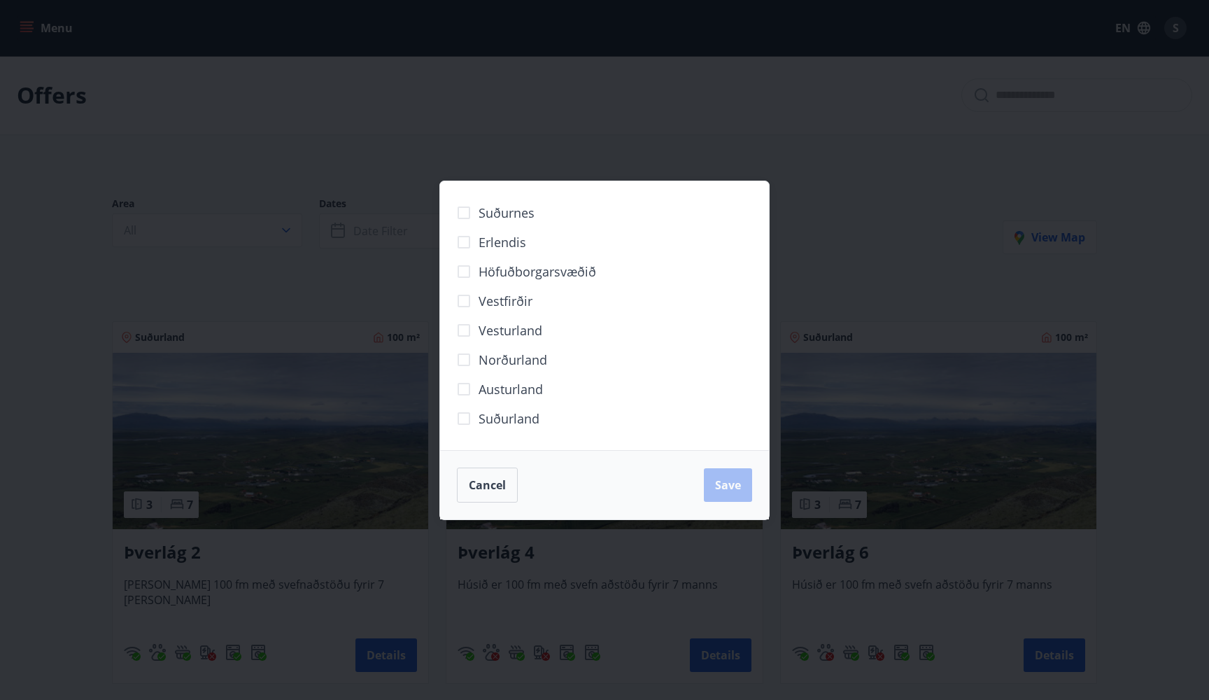
click at [500, 301] on span "Vestfirðir" at bounding box center [506, 301] width 54 height 18
click at [727, 486] on span "Save" at bounding box center [728, 484] width 26 height 15
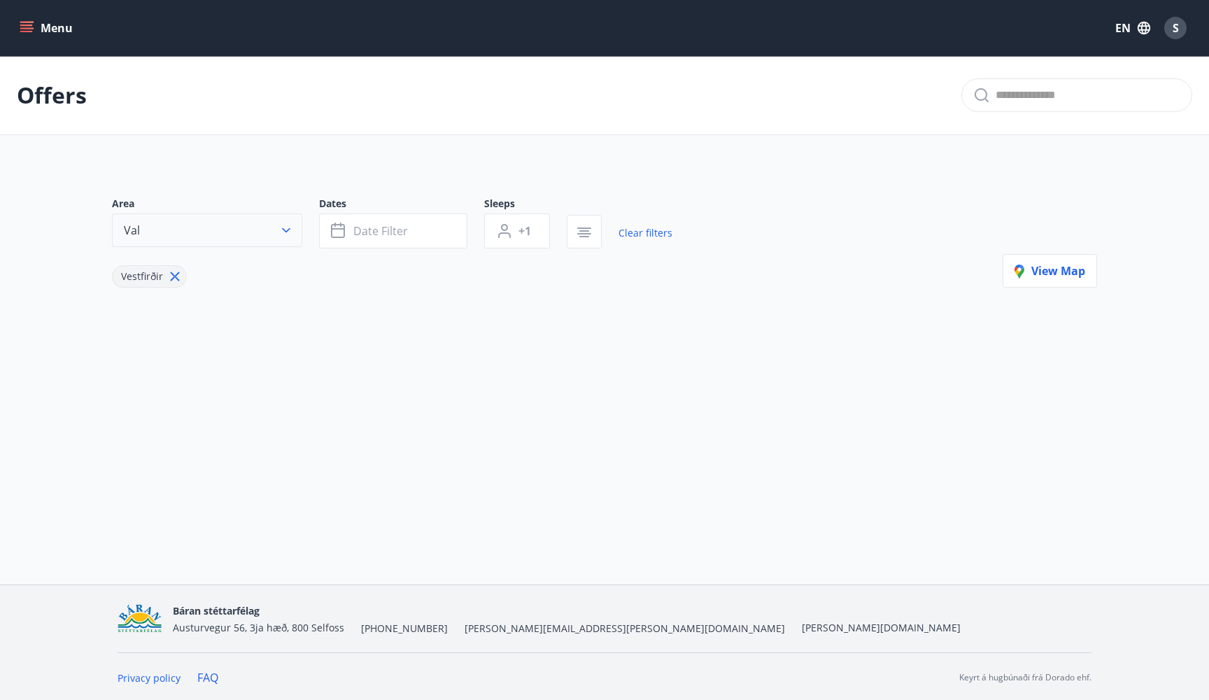
click at [289, 225] on icon "button" at bounding box center [286, 230] width 14 height 14
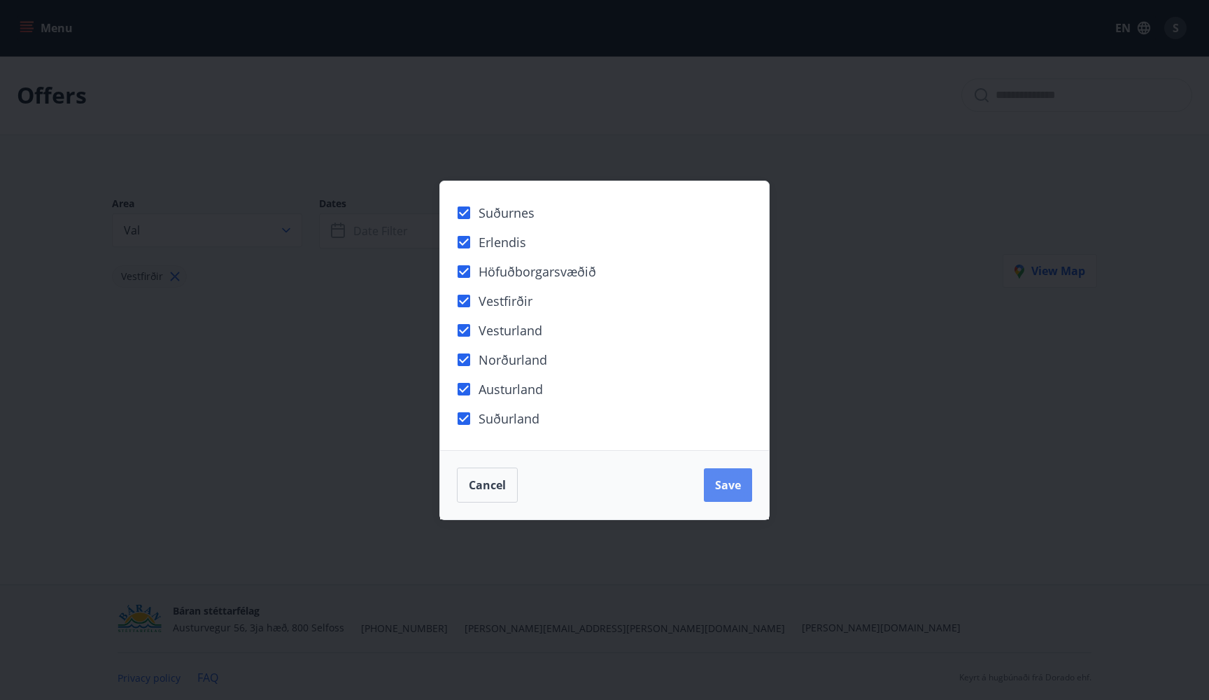
click at [726, 483] on span "Save" at bounding box center [728, 484] width 26 height 15
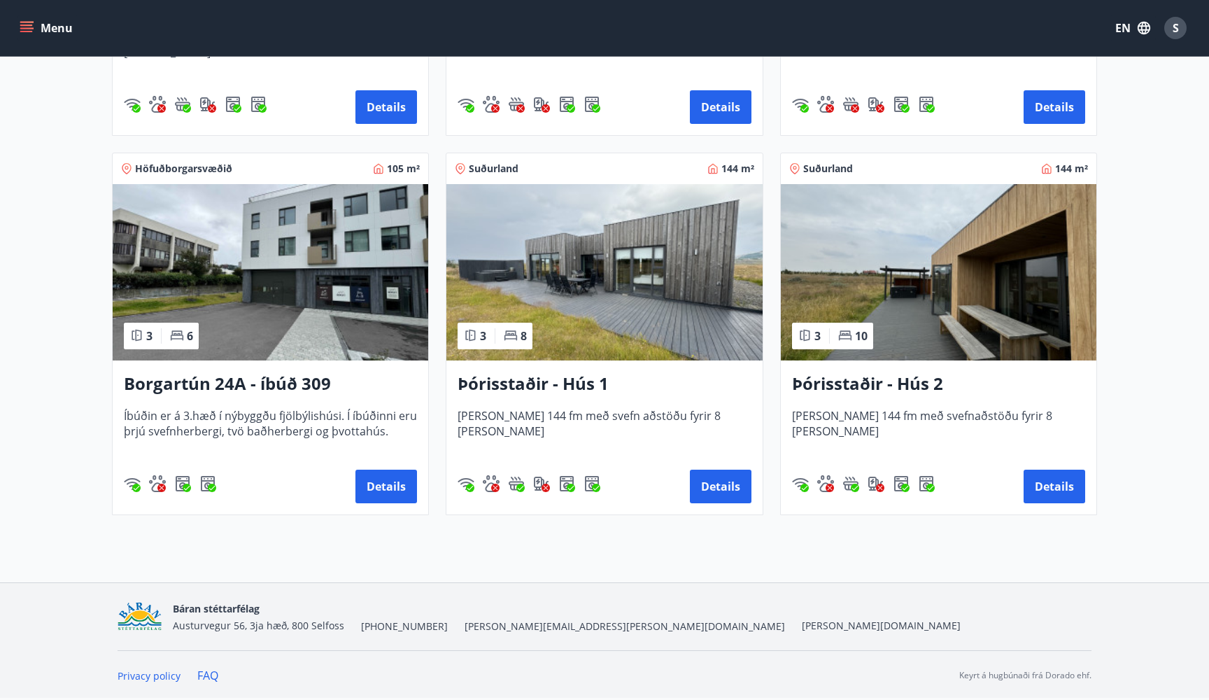
scroll to position [961, 0]
click at [300, 287] on img at bounding box center [271, 272] width 316 height 176
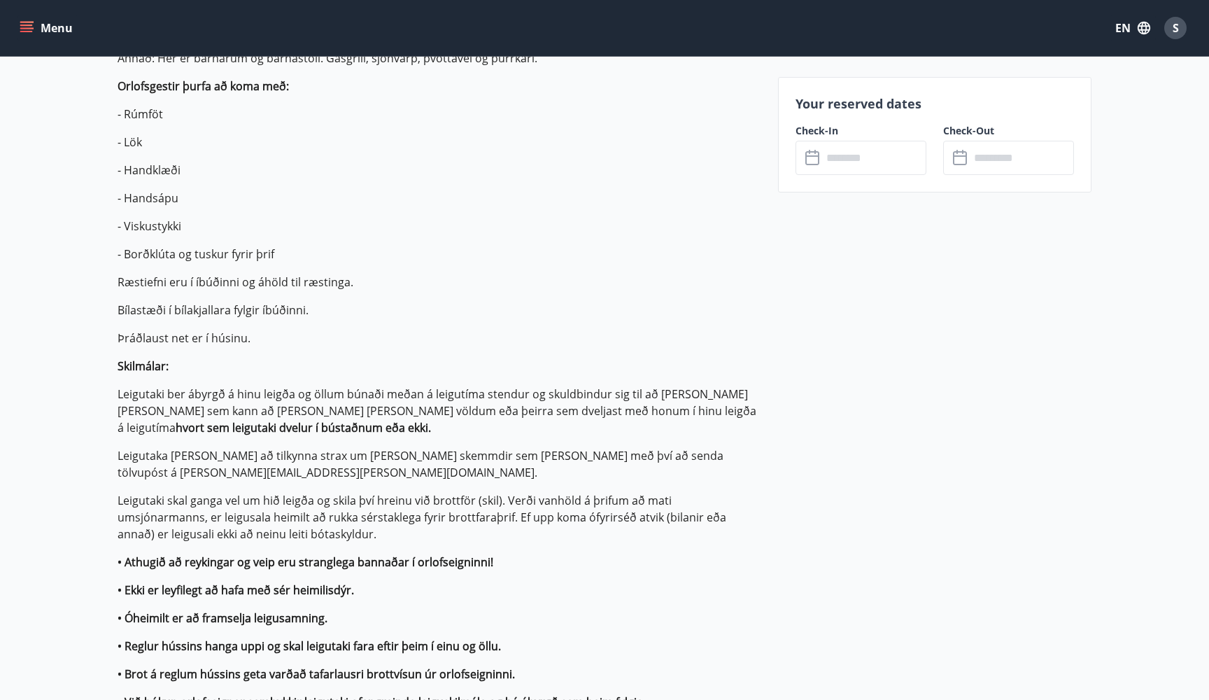
scroll to position [686, 0]
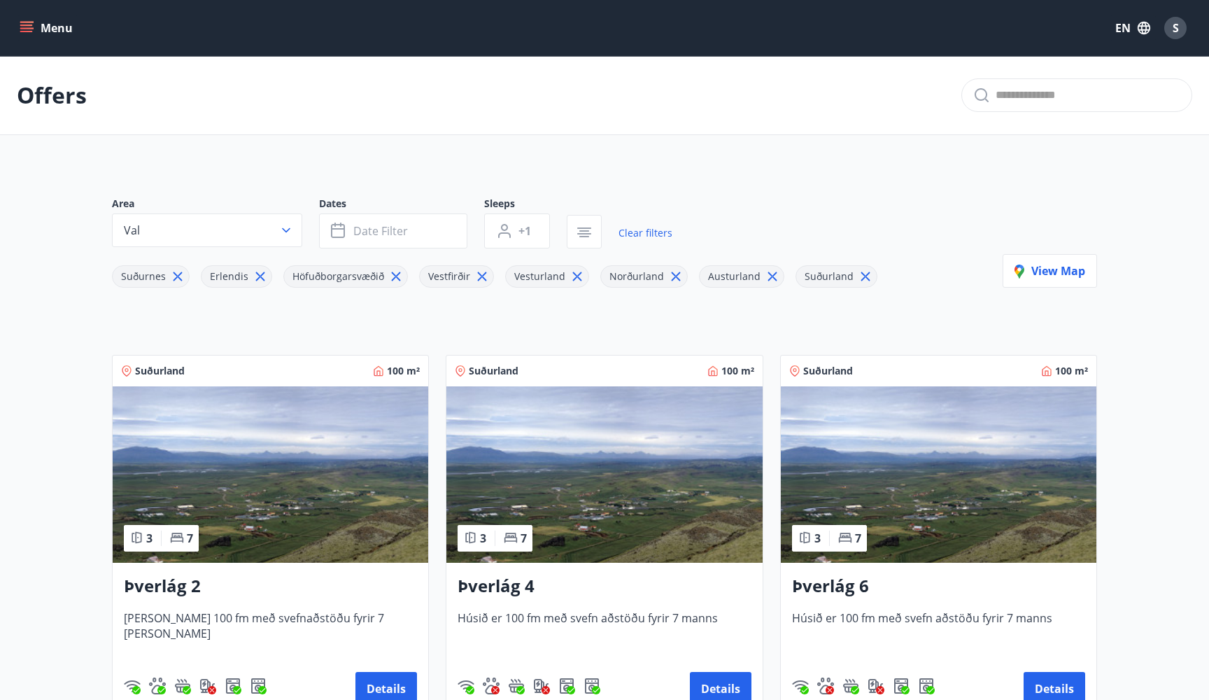
click at [60, 26] on button "Menu" at bounding box center [48, 27] width 62 height 25
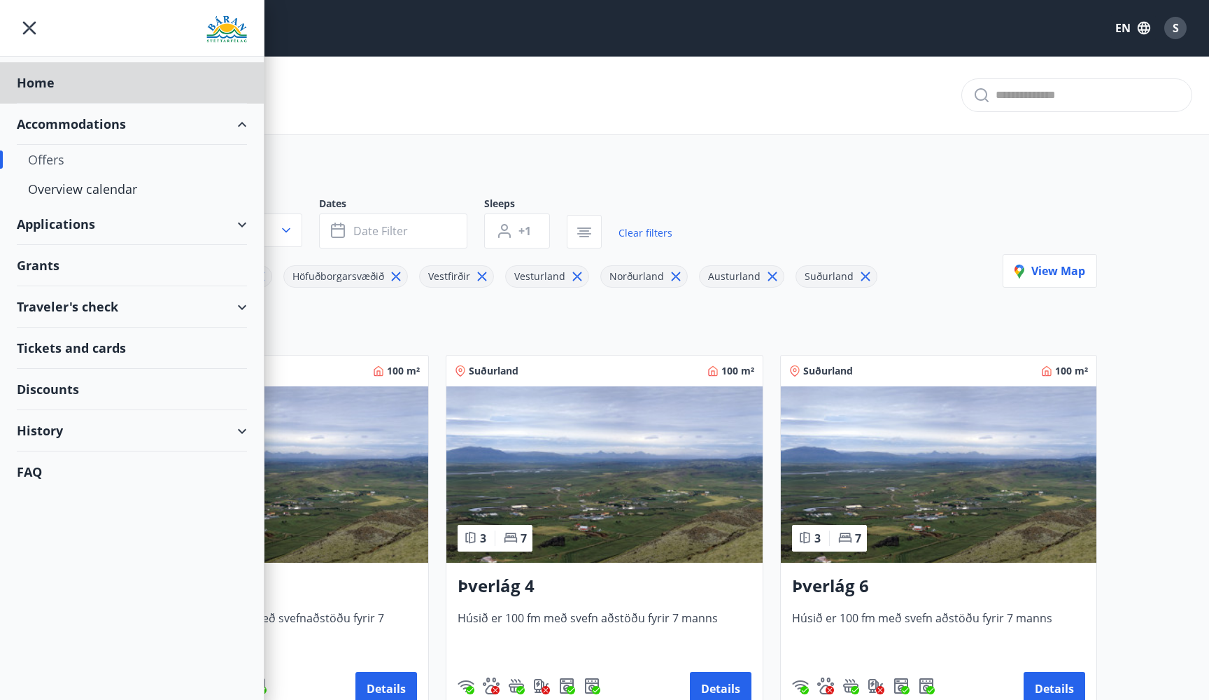
click at [56, 262] on div "Grants" at bounding box center [132, 265] width 230 height 41
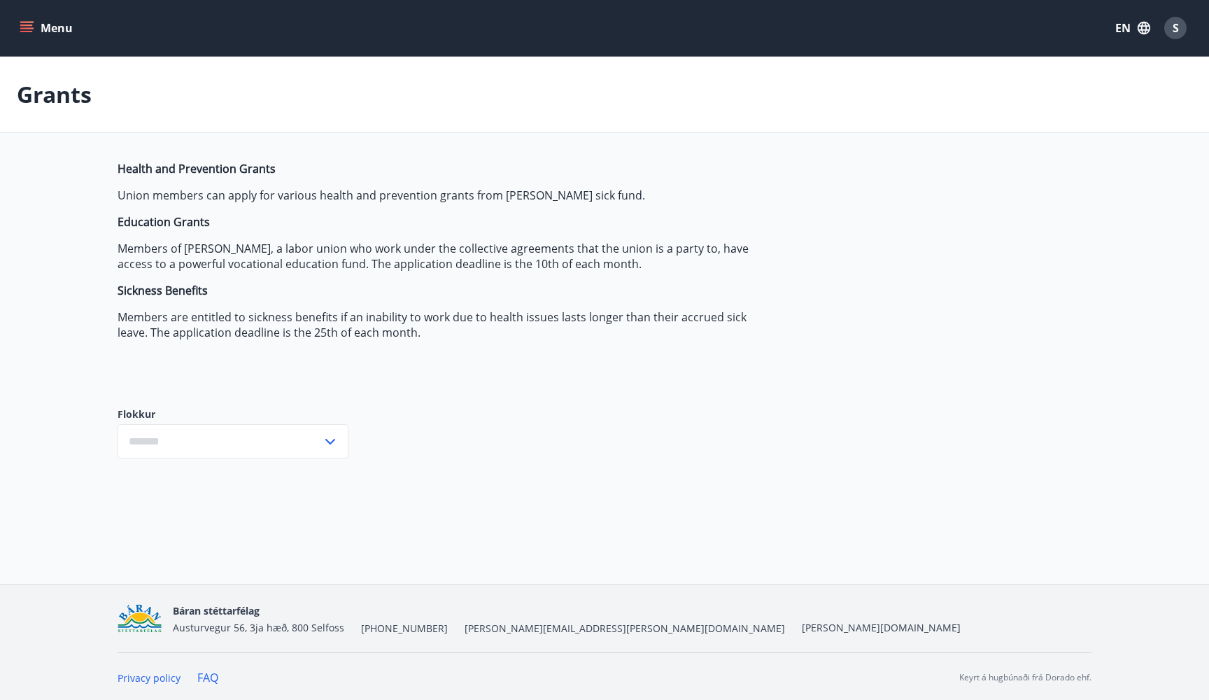
type input "***"
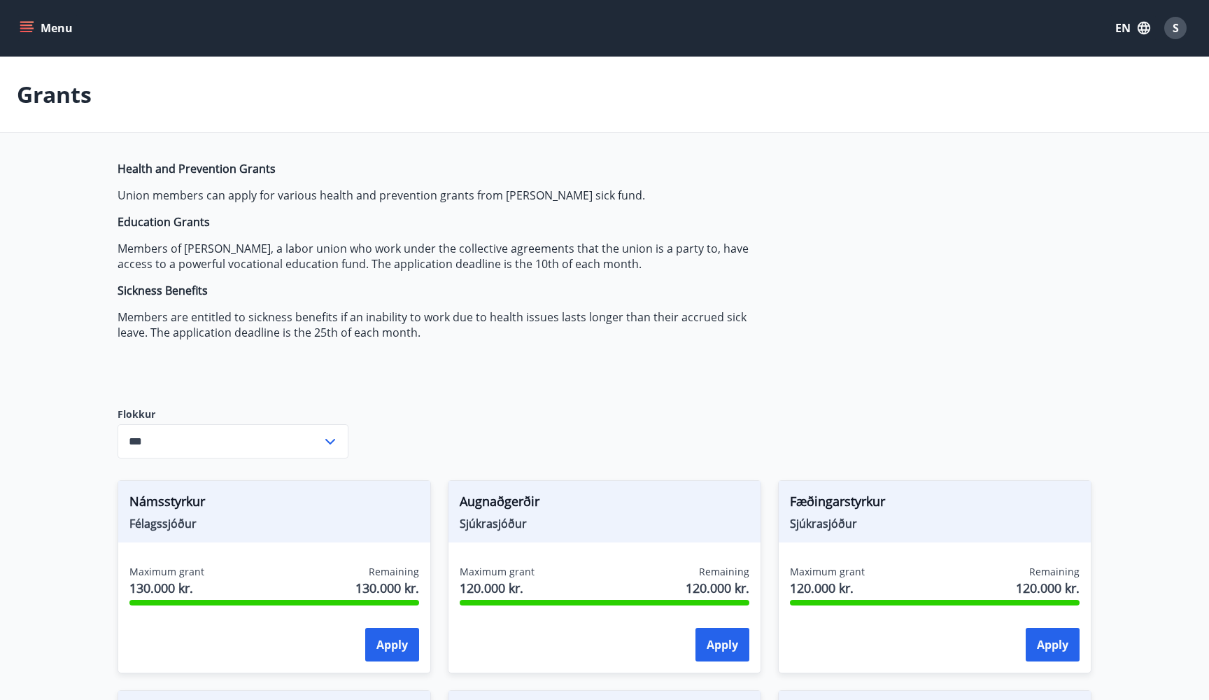
click at [1129, 29] on button "EN" at bounding box center [1133, 27] width 46 height 25
click at [1008, 123] on div "Íslenska" at bounding box center [1021, 128] width 146 height 17
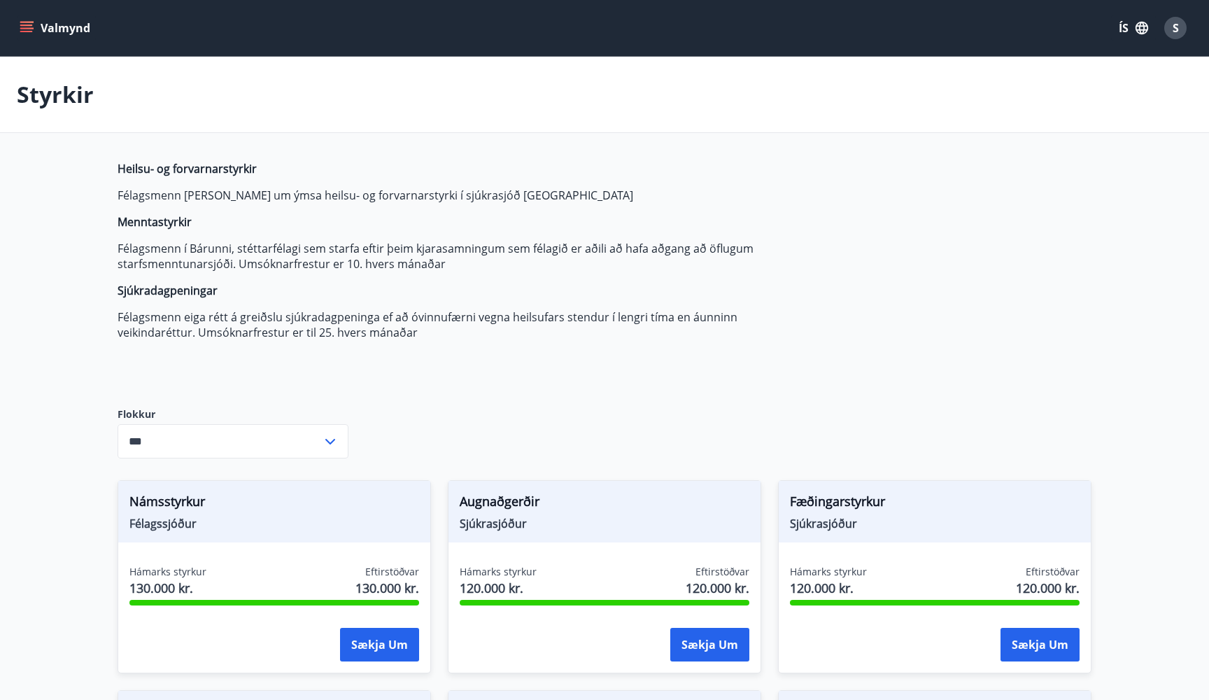
click at [1126, 25] on button "ÍS" at bounding box center [1133, 27] width 45 height 25
click at [1041, 90] on div "English" at bounding box center [1022, 88] width 146 height 17
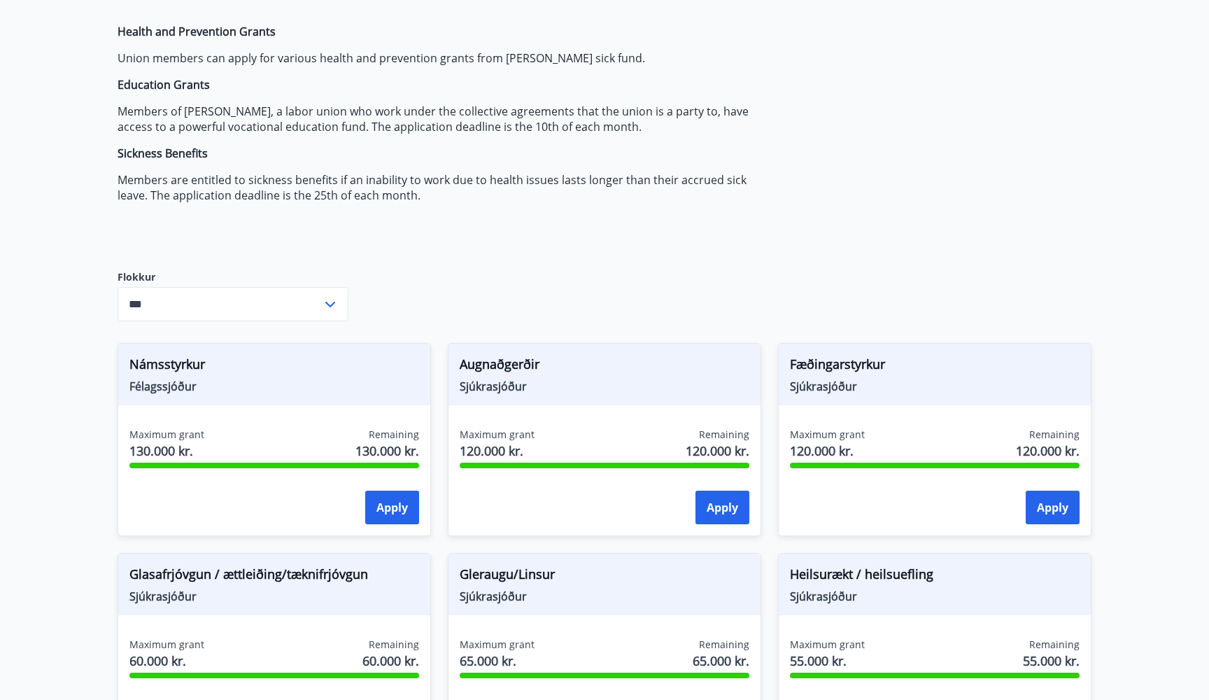
scroll to position [140, 0]
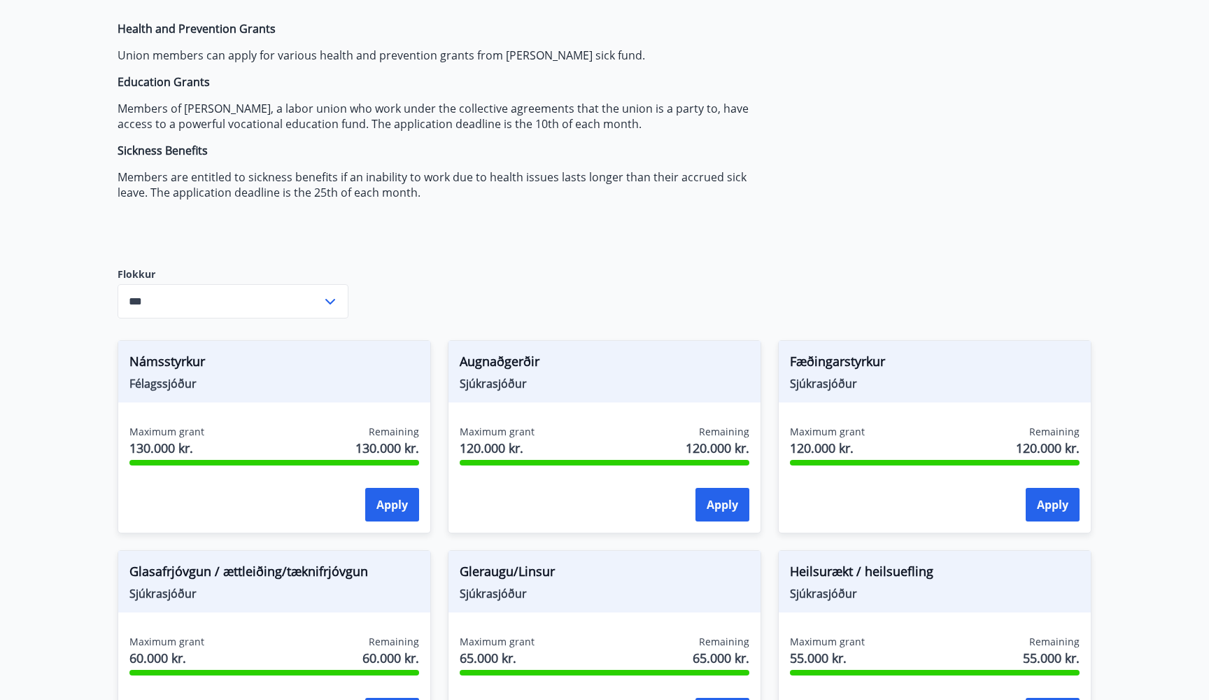
click at [332, 301] on icon at bounding box center [330, 302] width 10 height 6
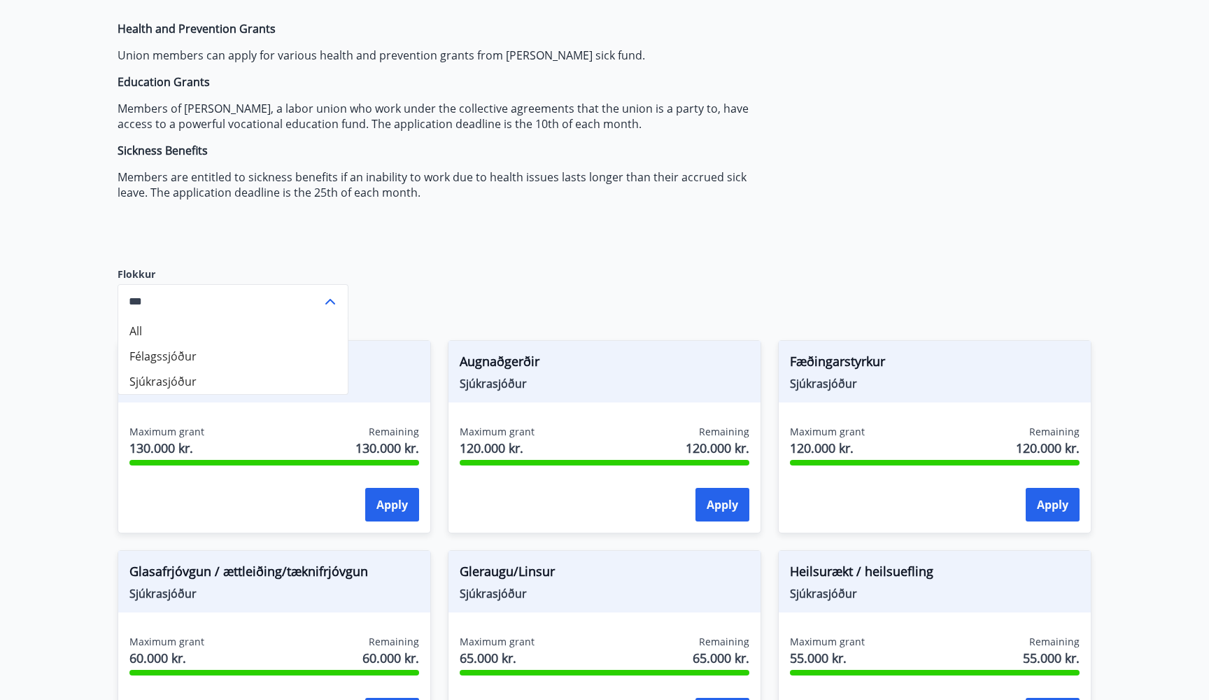
click at [474, 255] on div "Health and Prevention Grants Union members can apply for various health and pre…" at bounding box center [605, 705] width 974 height 1369
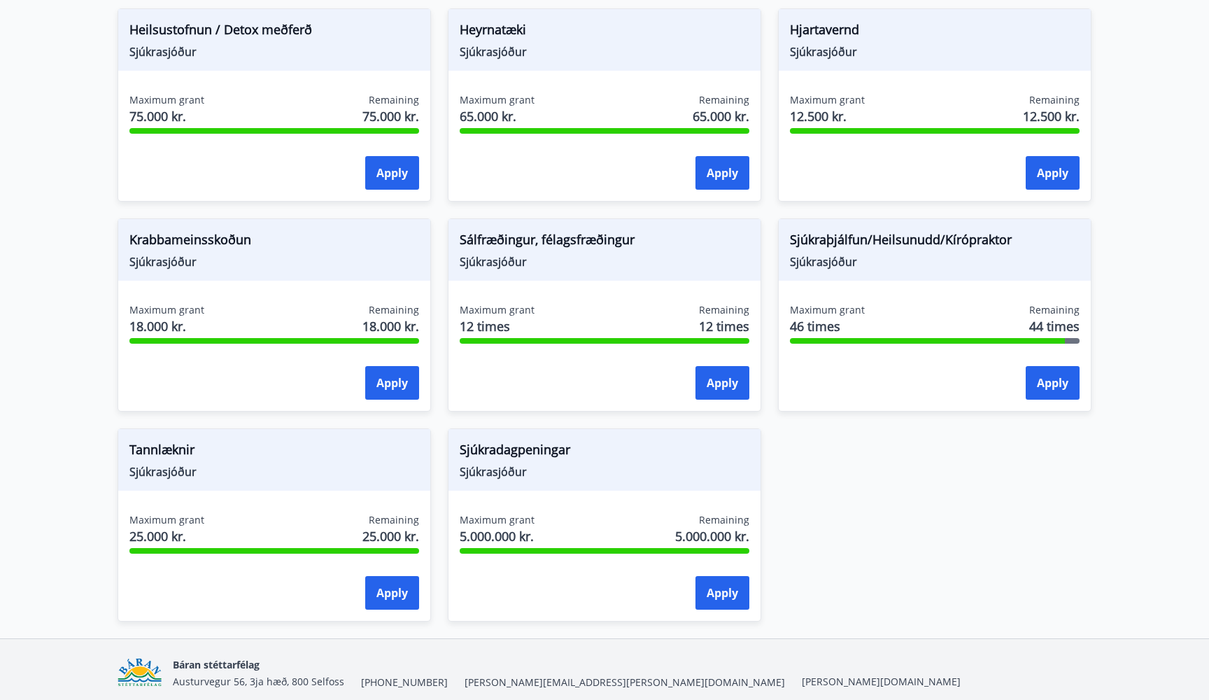
scroll to position [892, 0]
